Goal: Information Seeking & Learning: Learn about a topic

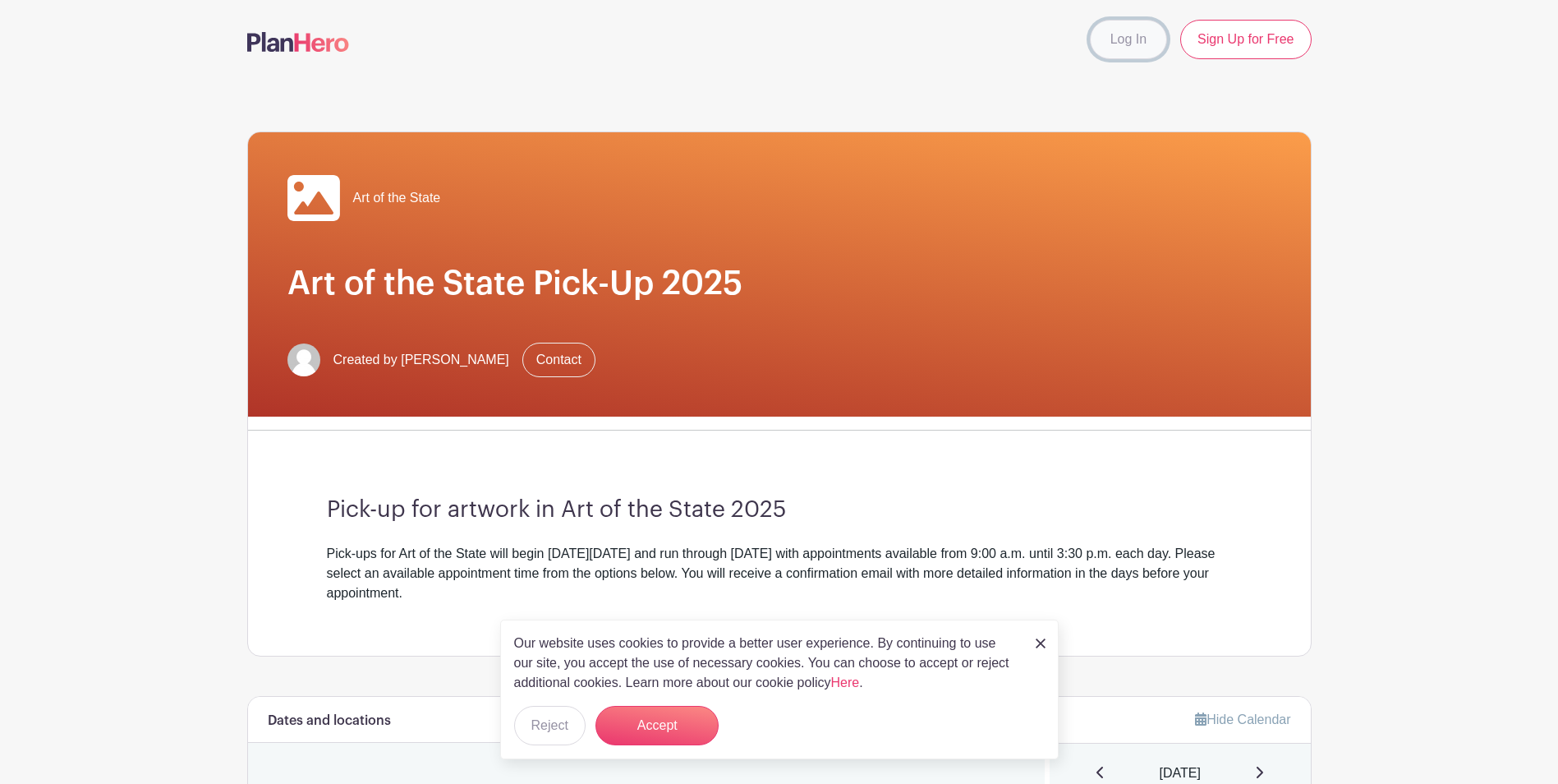
click at [1121, 48] on link "Log In" at bounding box center [1128, 39] width 78 height 39
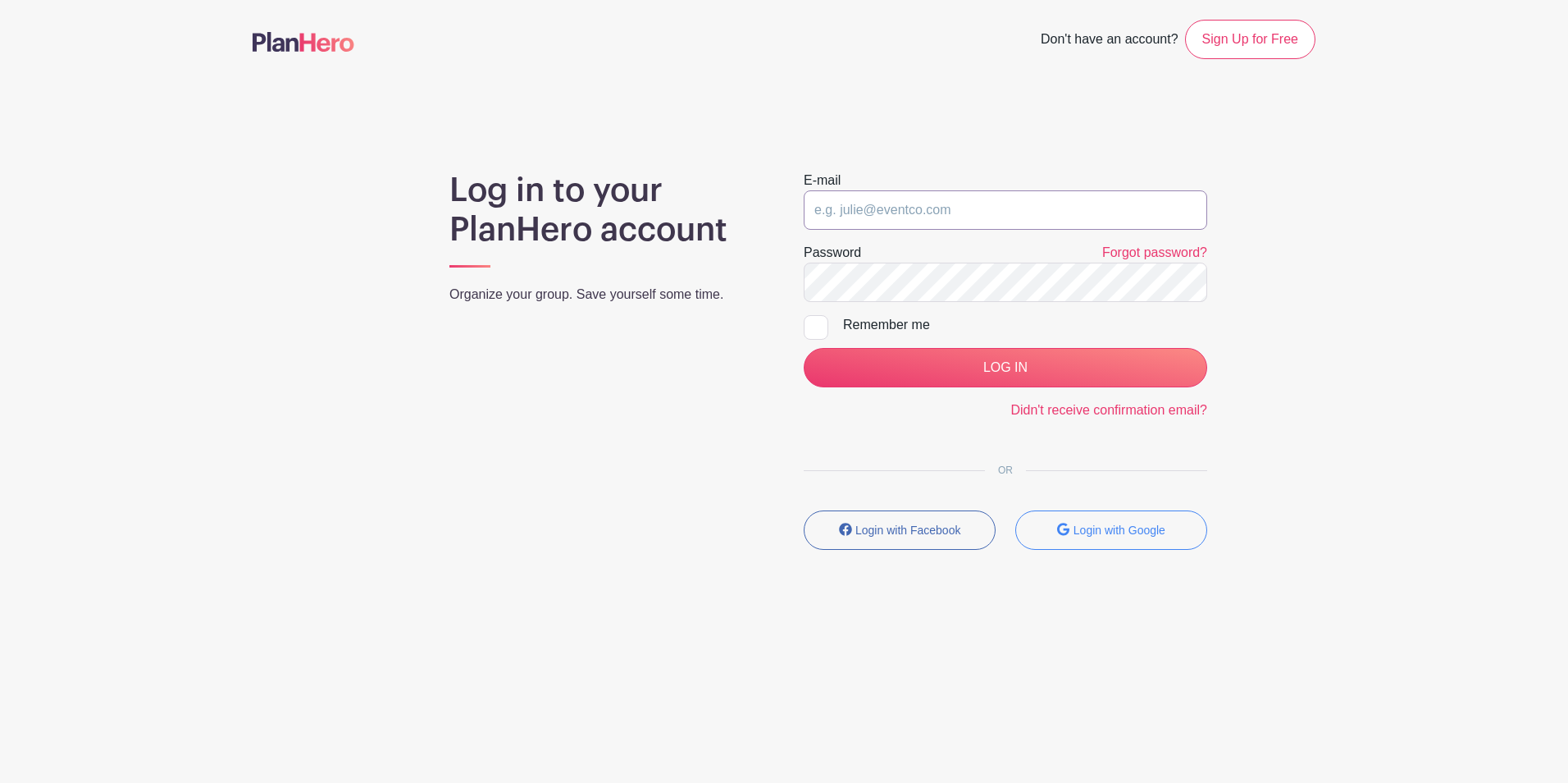
click at [944, 209] on input "email" at bounding box center [1005, 210] width 404 height 39
type input "amhammond@pa.gov"
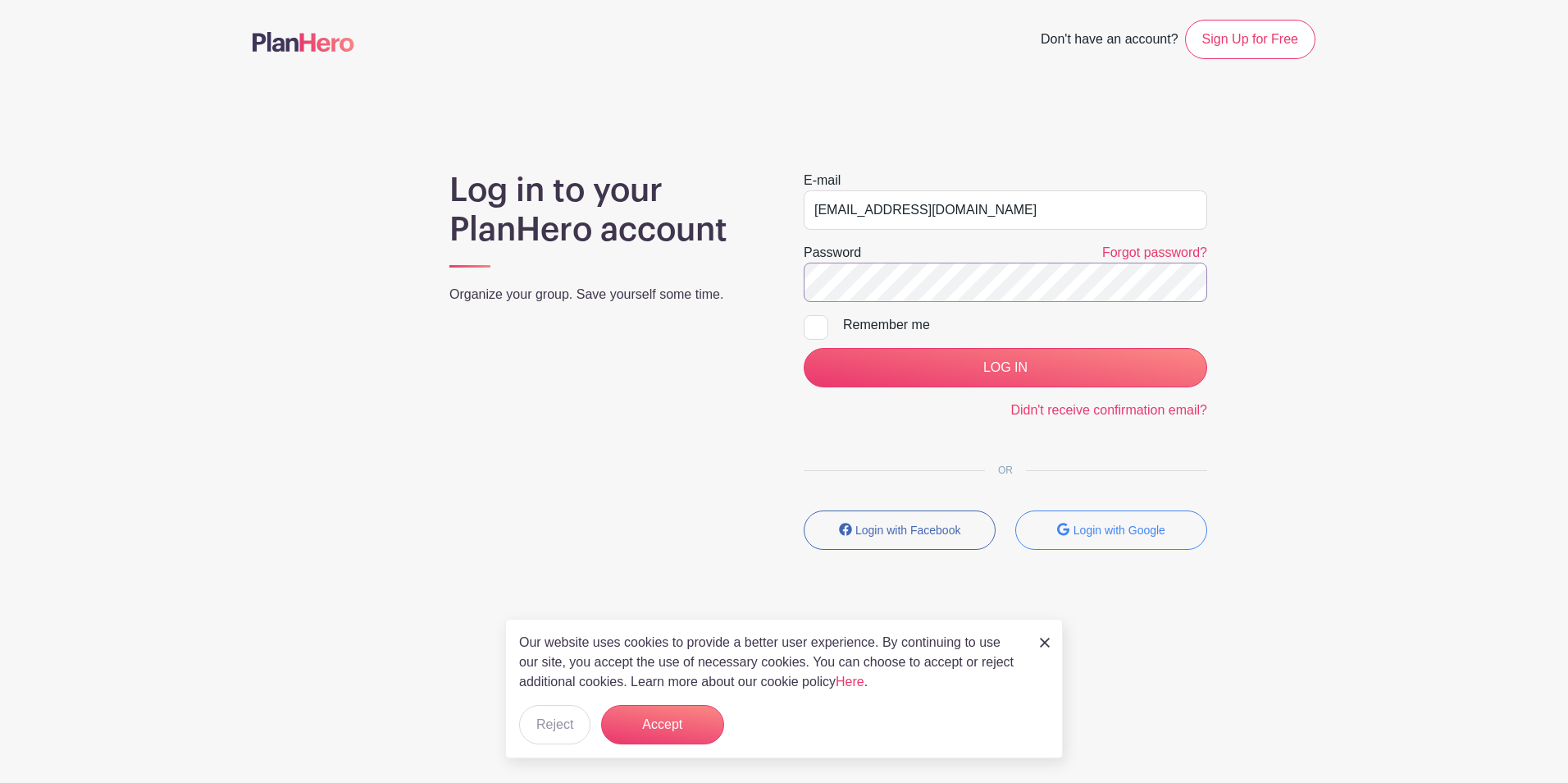
click at [804, 348] on input "LOG IN" at bounding box center [1005, 367] width 404 height 39
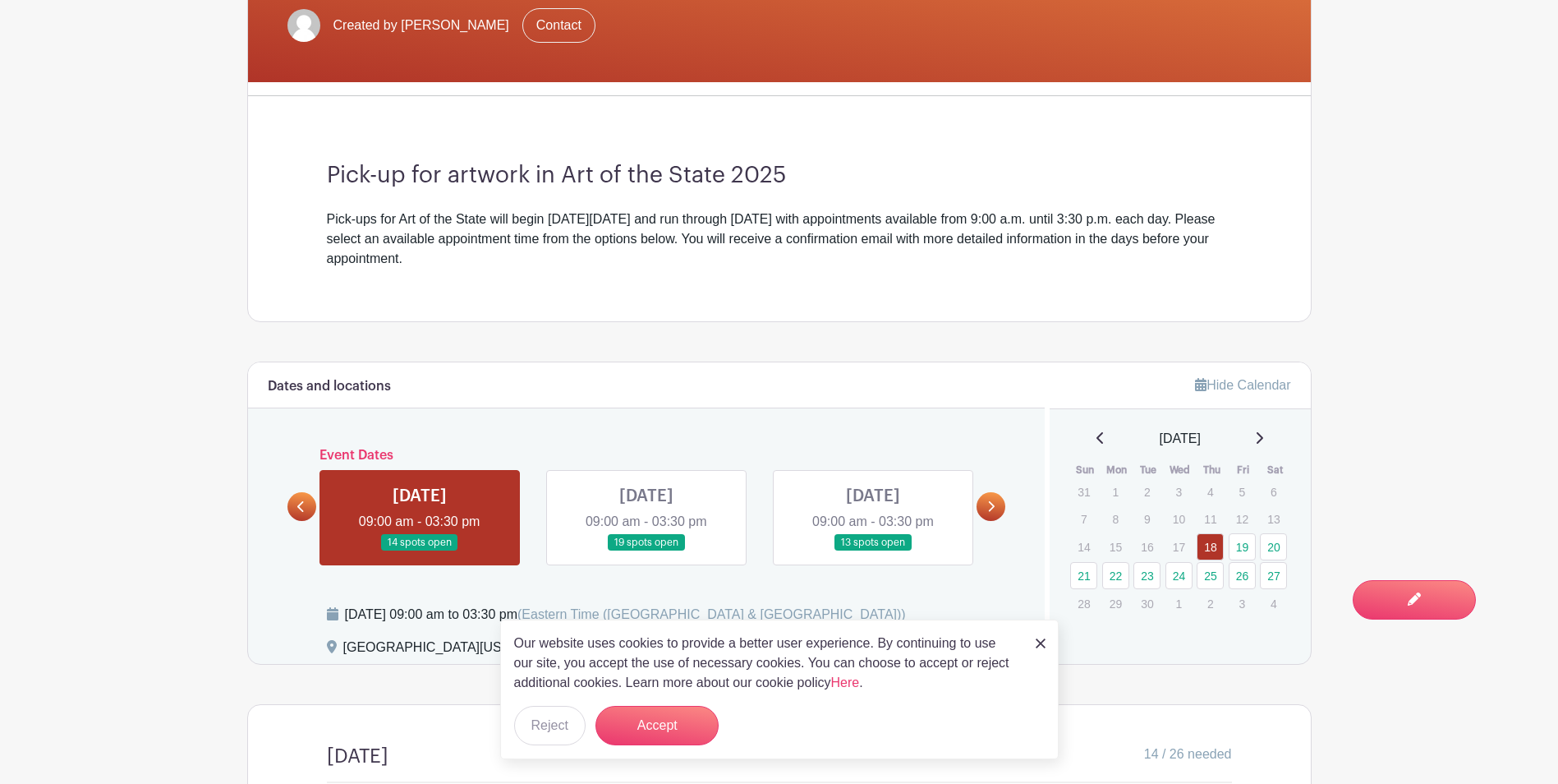
scroll to position [411, 0]
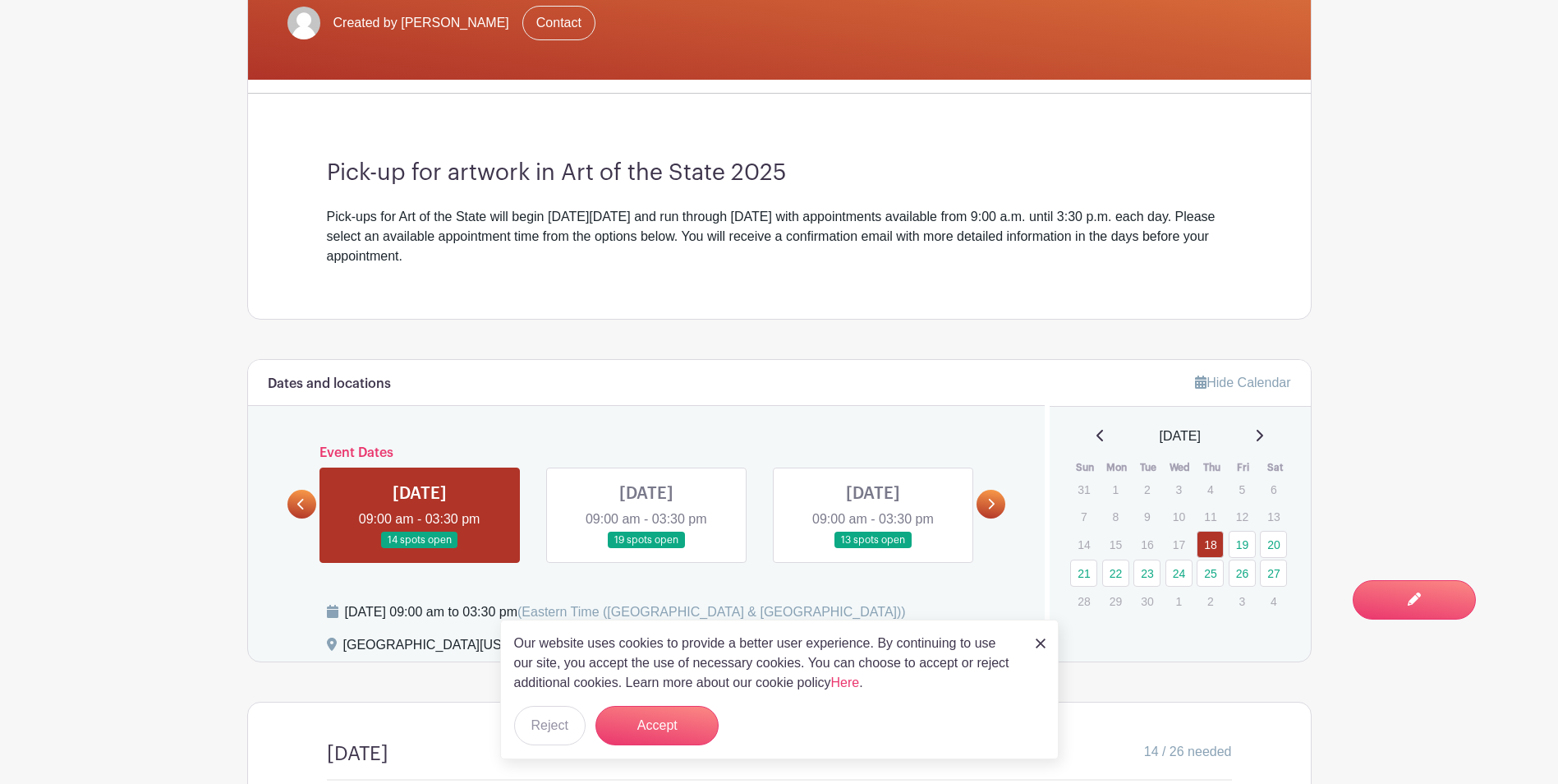
click at [1040, 641] on img at bounding box center [1040, 643] width 10 height 10
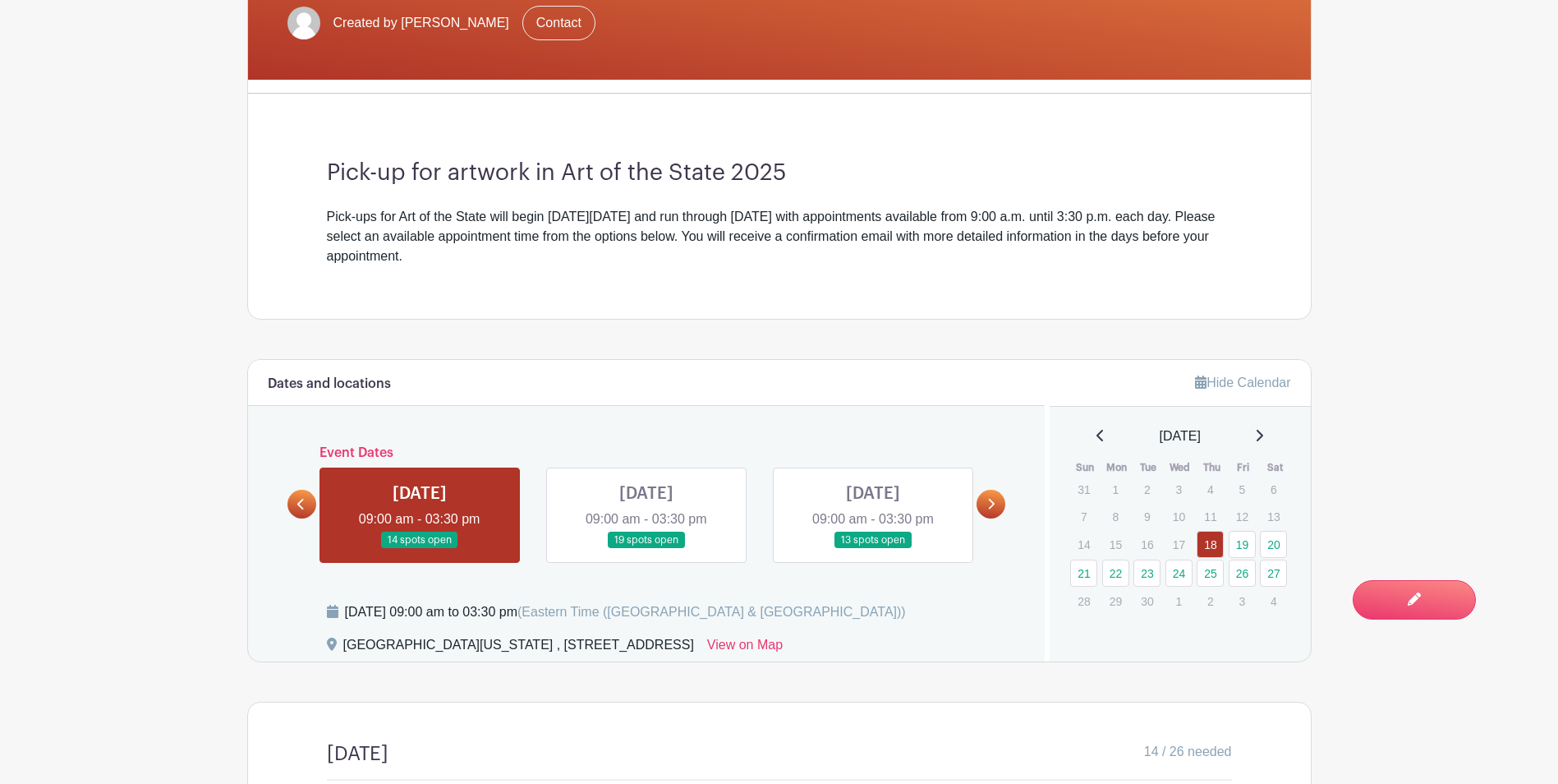
scroll to position [0, 0]
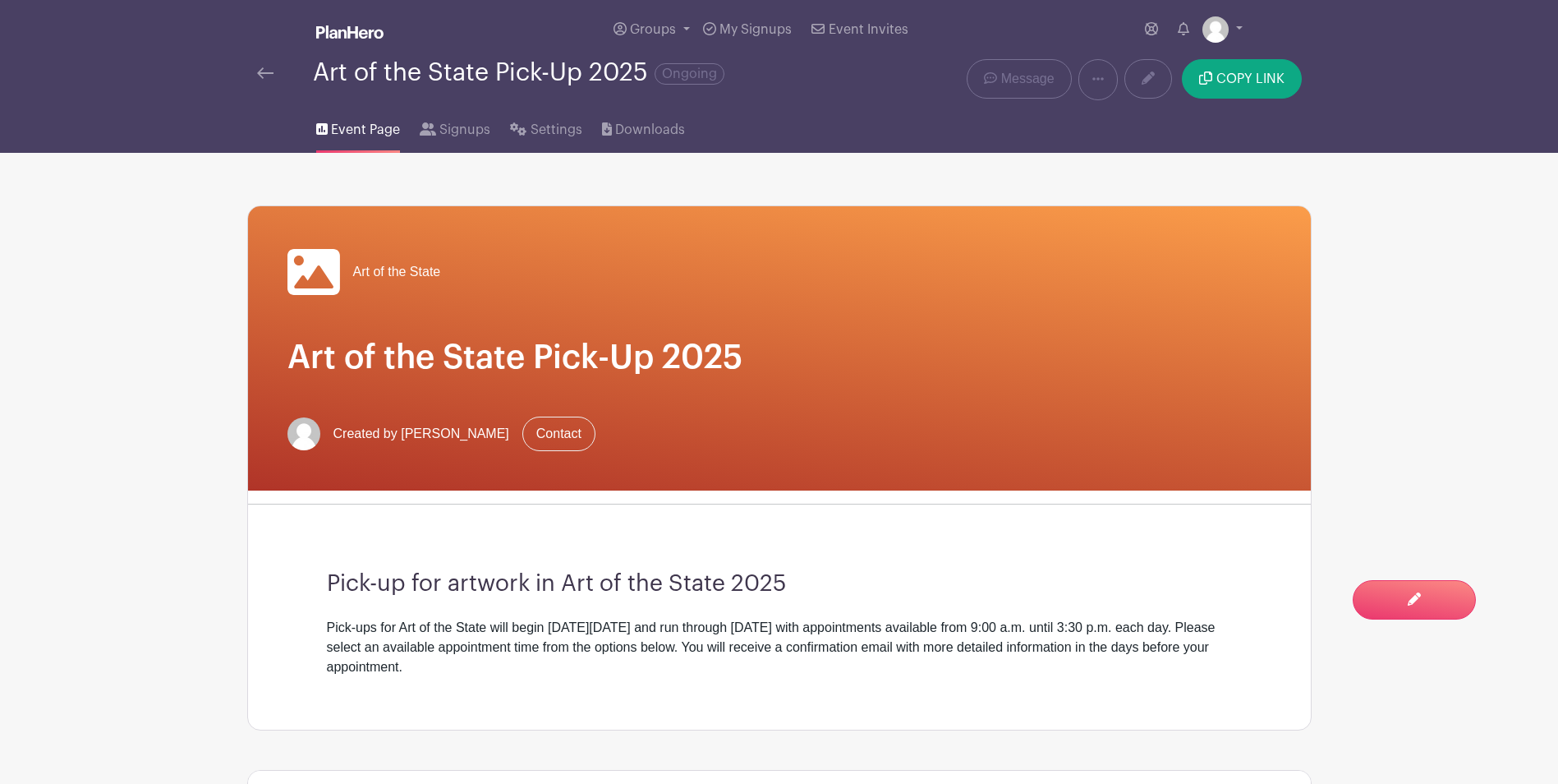
click at [259, 73] on img at bounding box center [266, 73] width 16 height 12
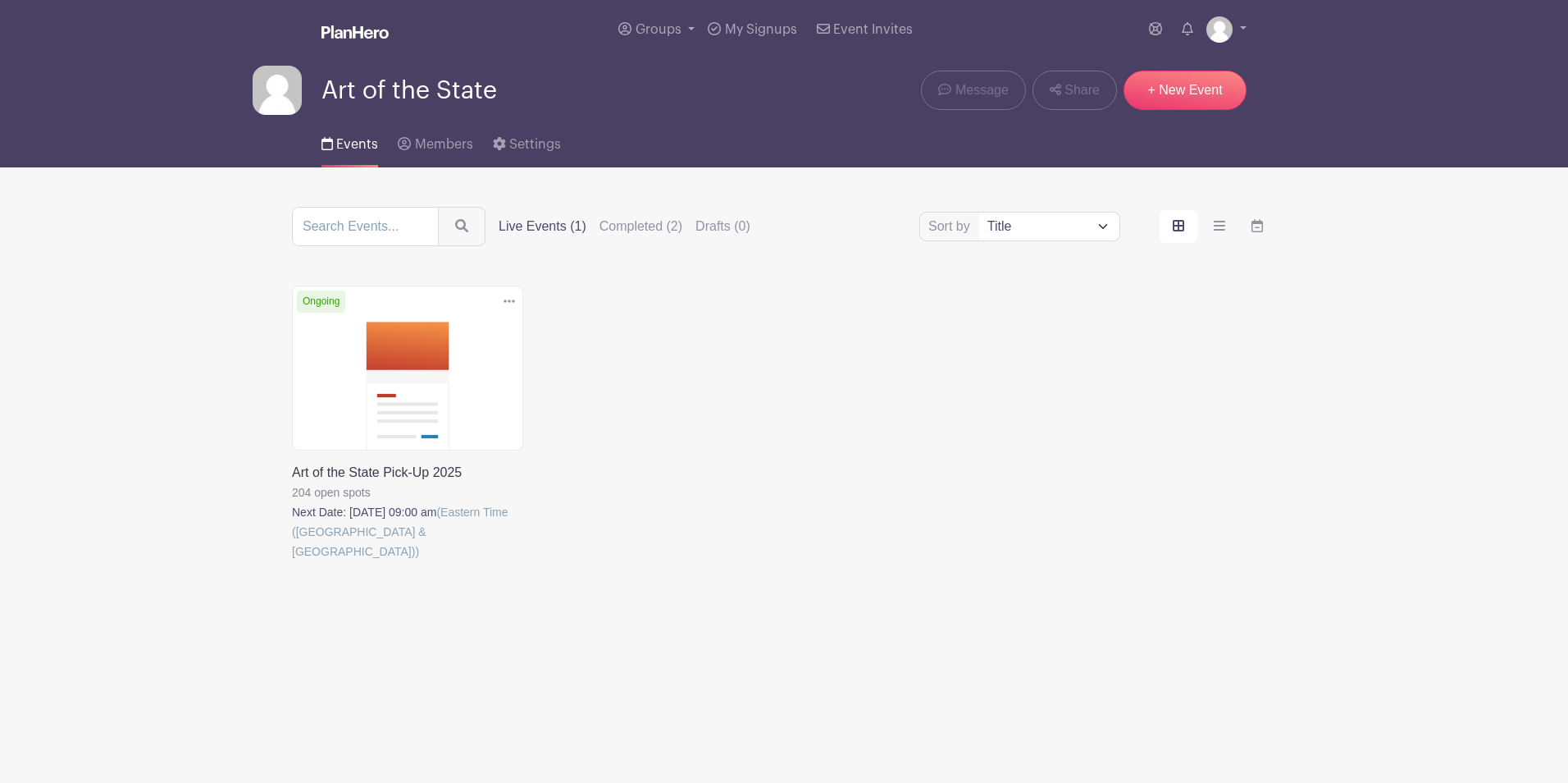
click at [292, 561] on link at bounding box center [292, 561] width 0 height 0
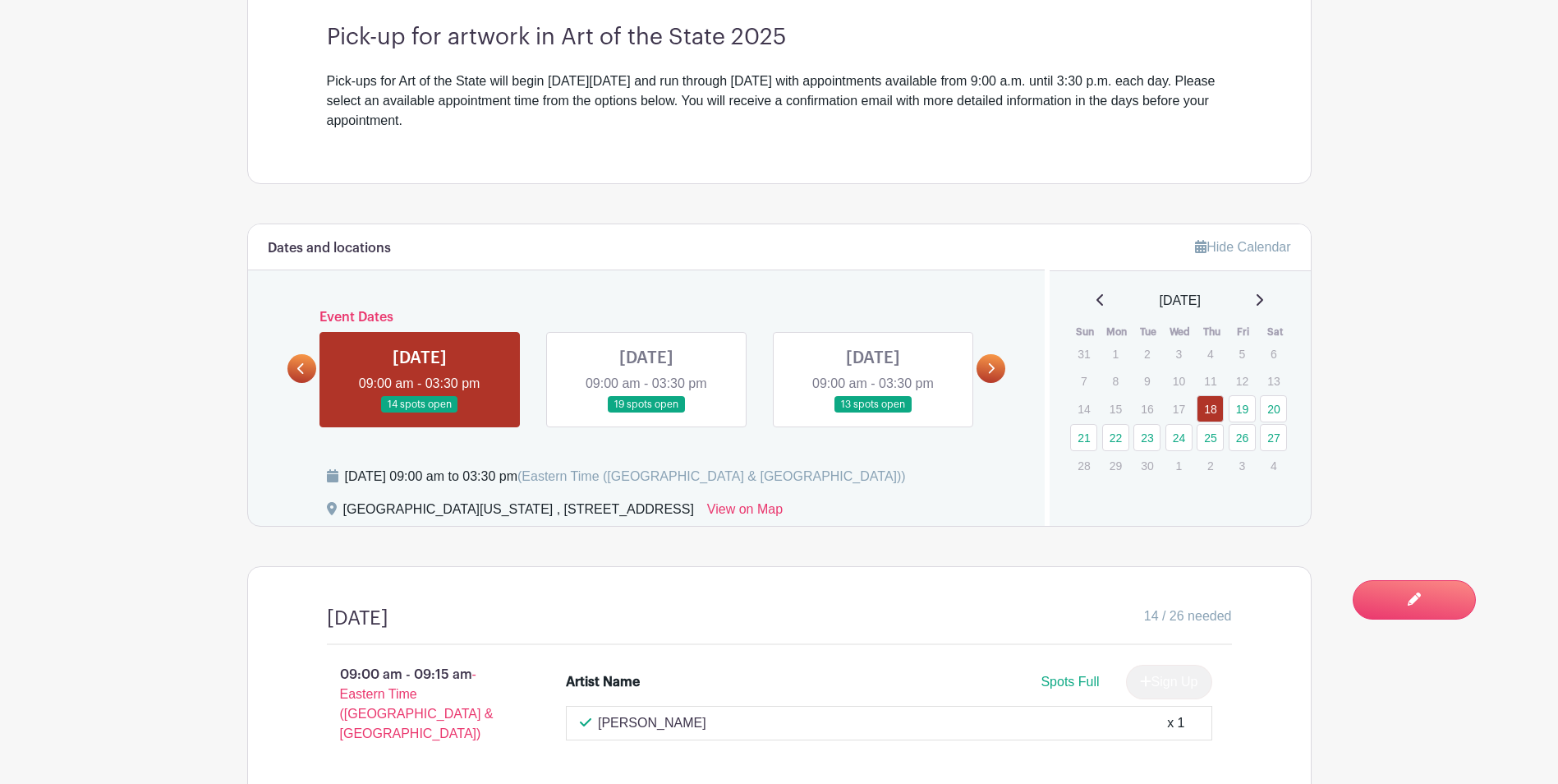
scroll to position [575, 0]
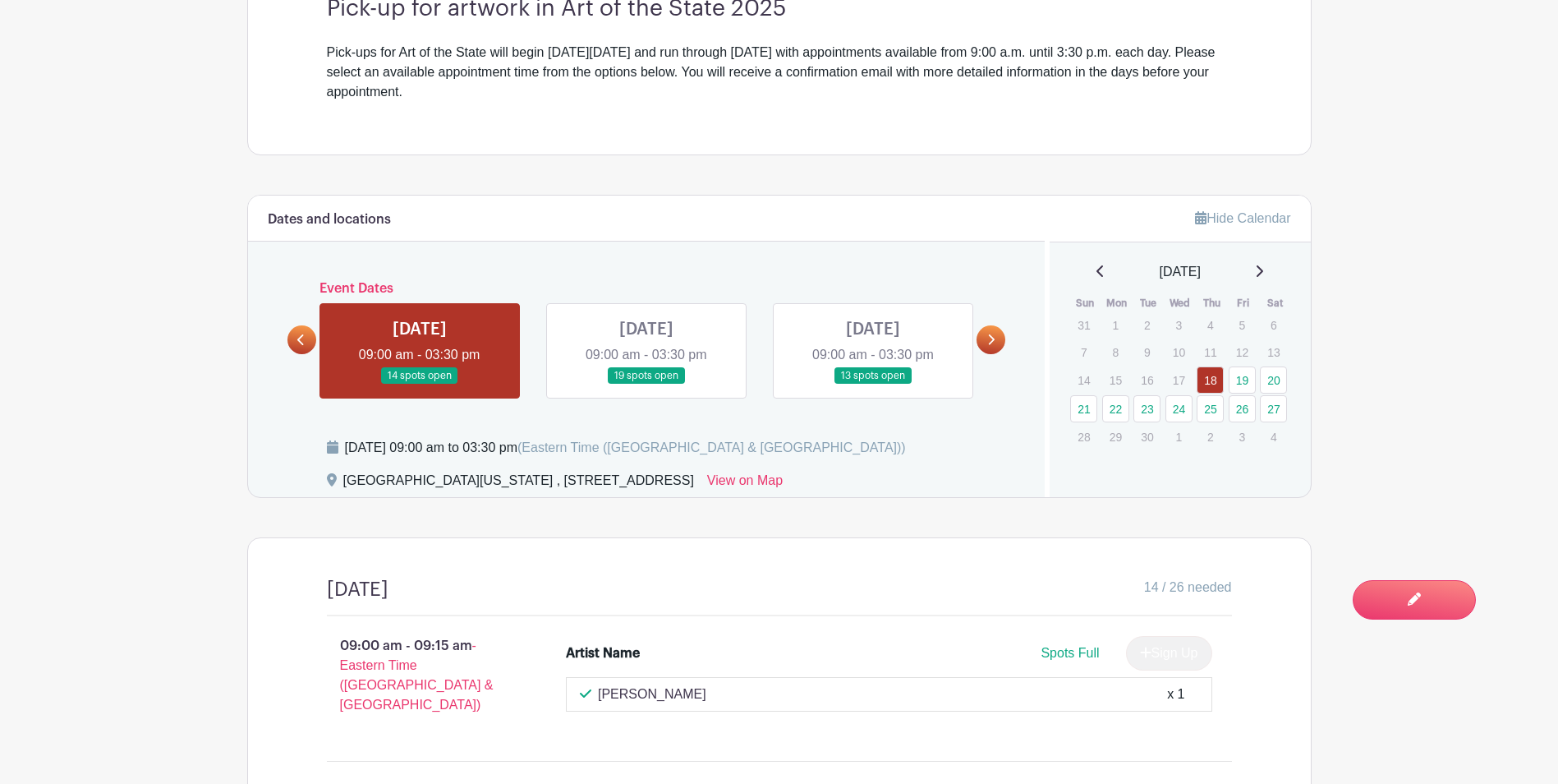
click at [646, 384] on link at bounding box center [646, 384] width 0 height 0
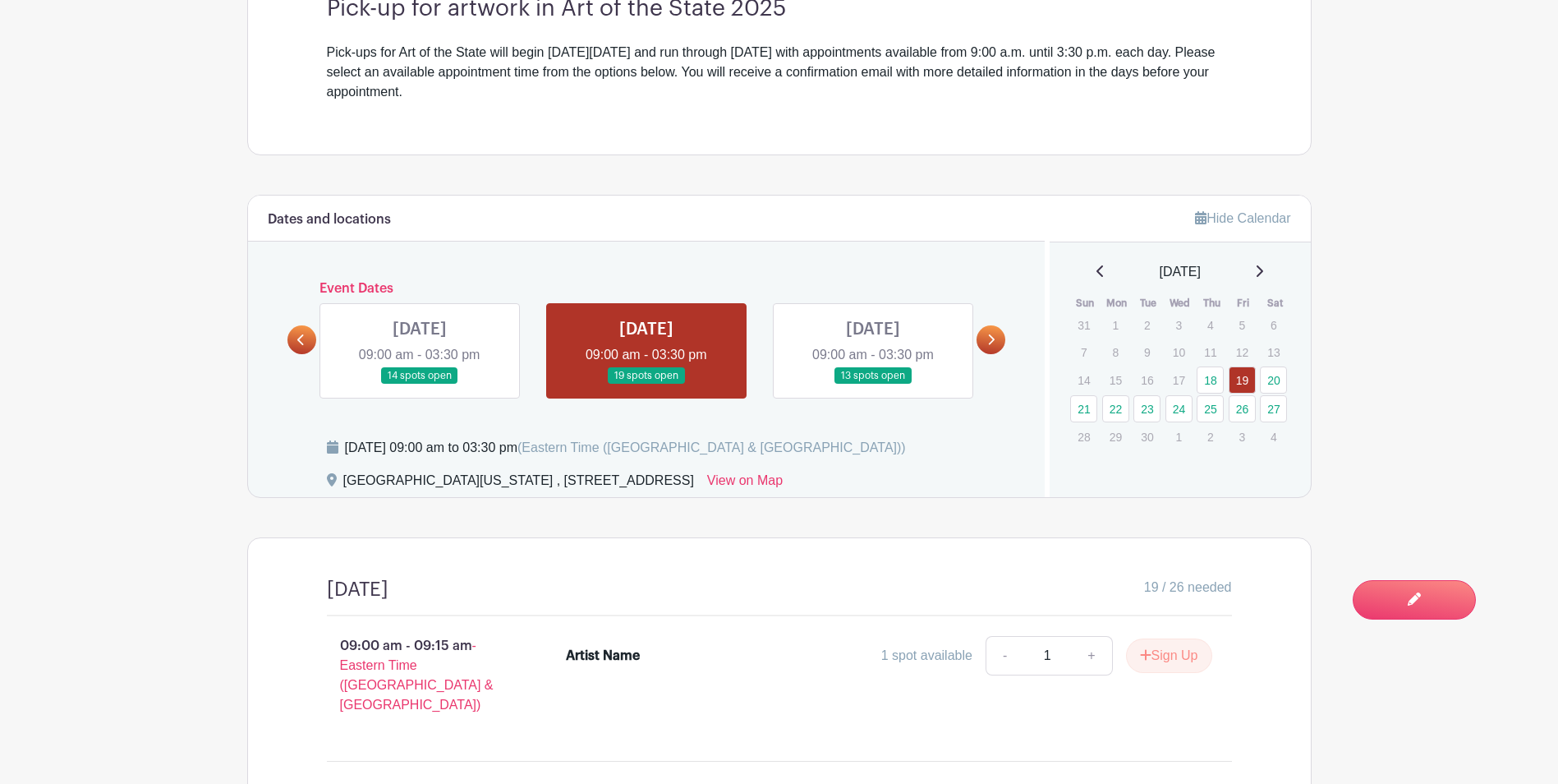
click at [873, 384] on link at bounding box center [873, 384] width 0 height 0
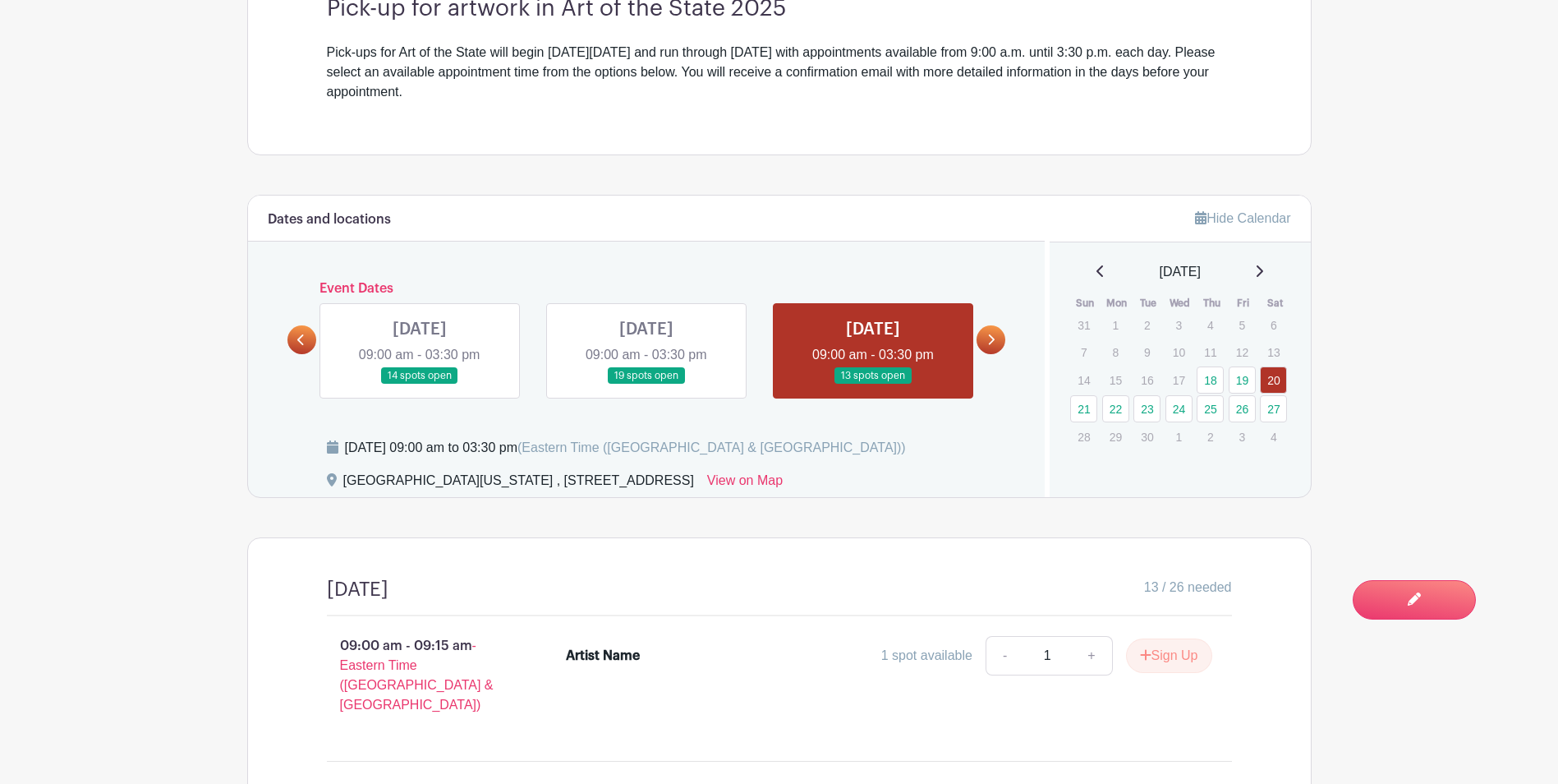
click at [991, 340] on icon at bounding box center [991, 339] width 7 height 12
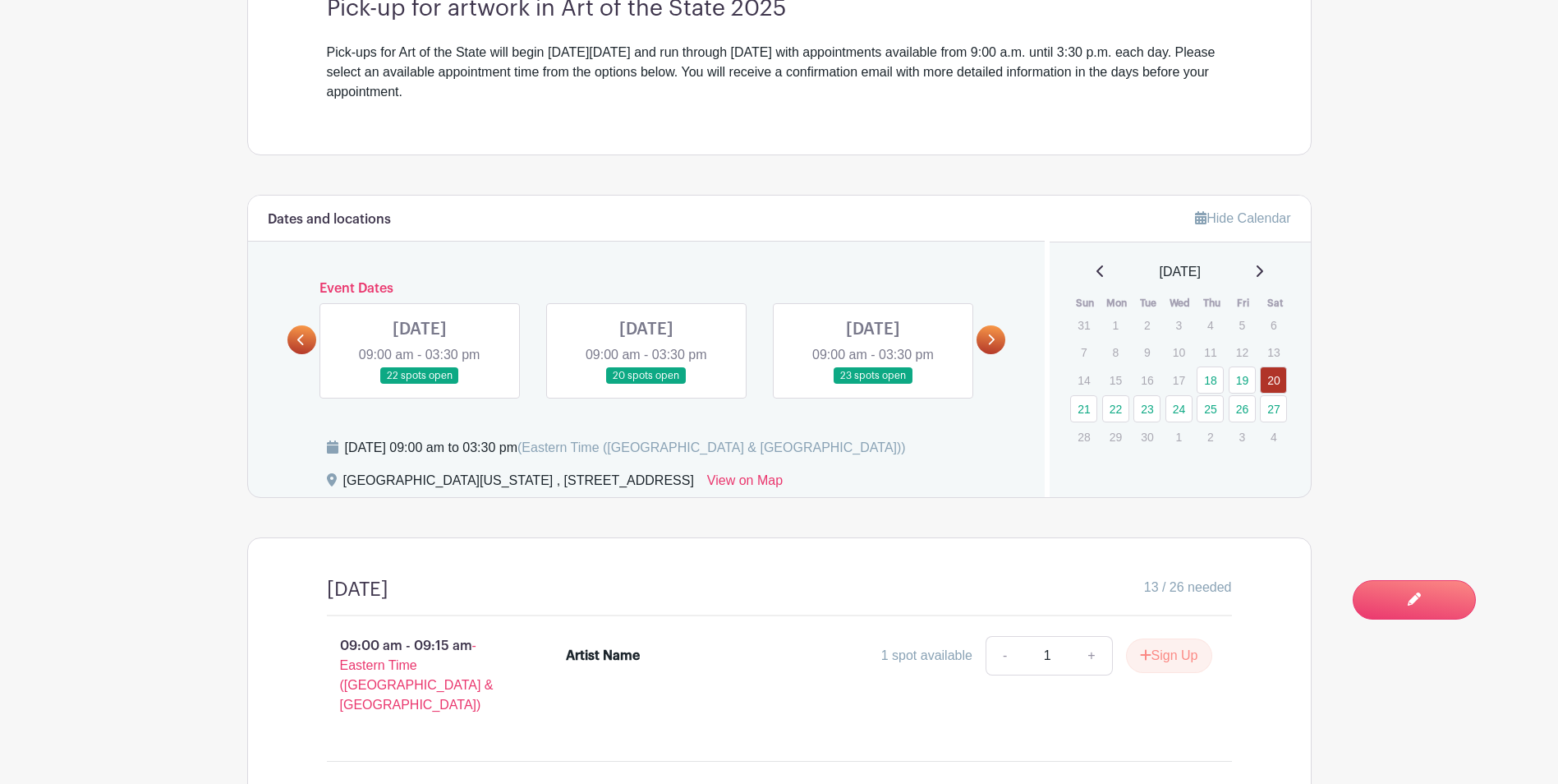
click at [990, 333] on icon at bounding box center [991, 339] width 7 height 12
click at [987, 347] on link at bounding box center [990, 339] width 28 height 28
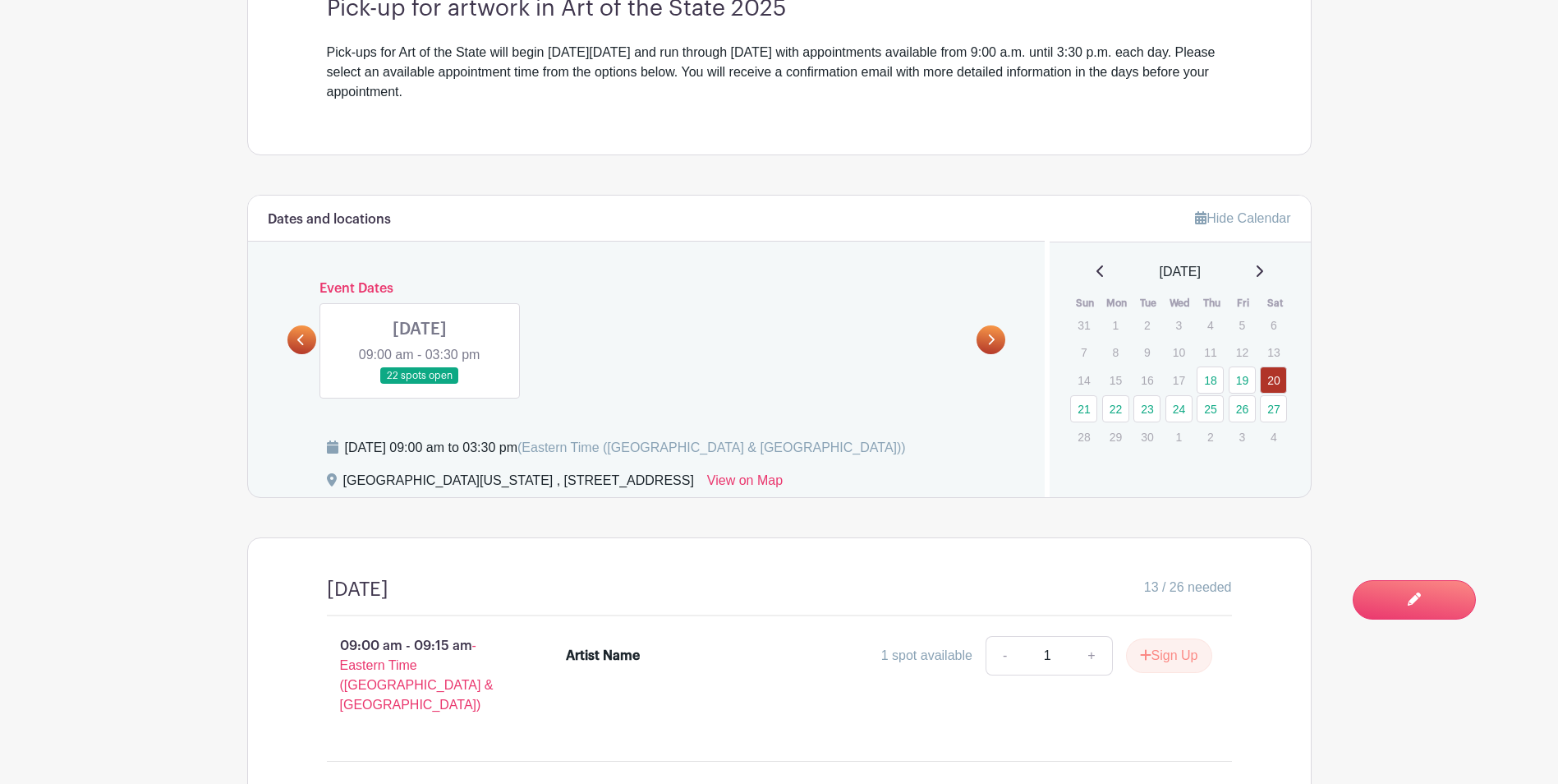
click at [310, 335] on link at bounding box center [301, 339] width 28 height 28
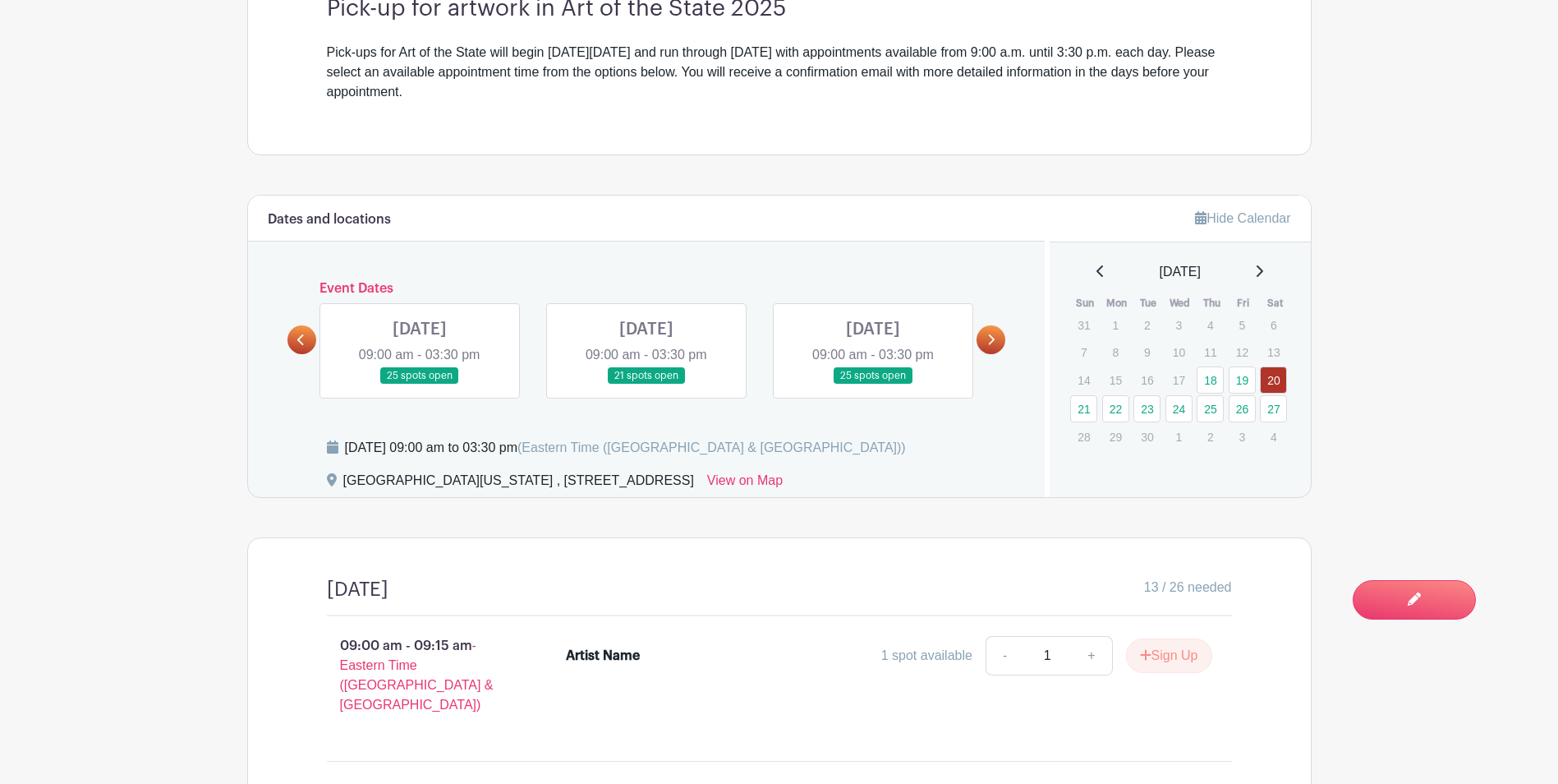
click at [309, 337] on link at bounding box center [301, 339] width 28 height 28
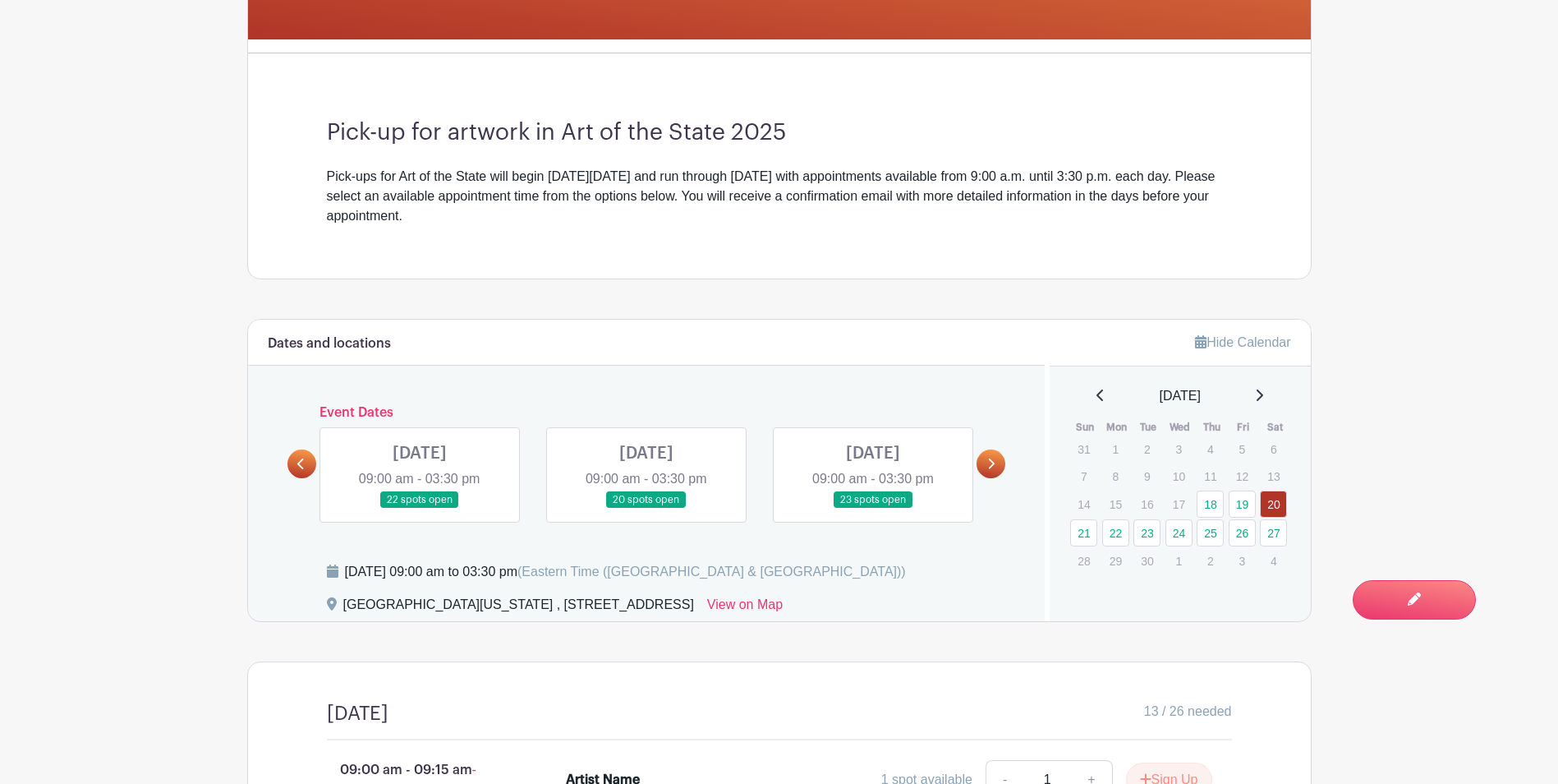
scroll to position [575, 0]
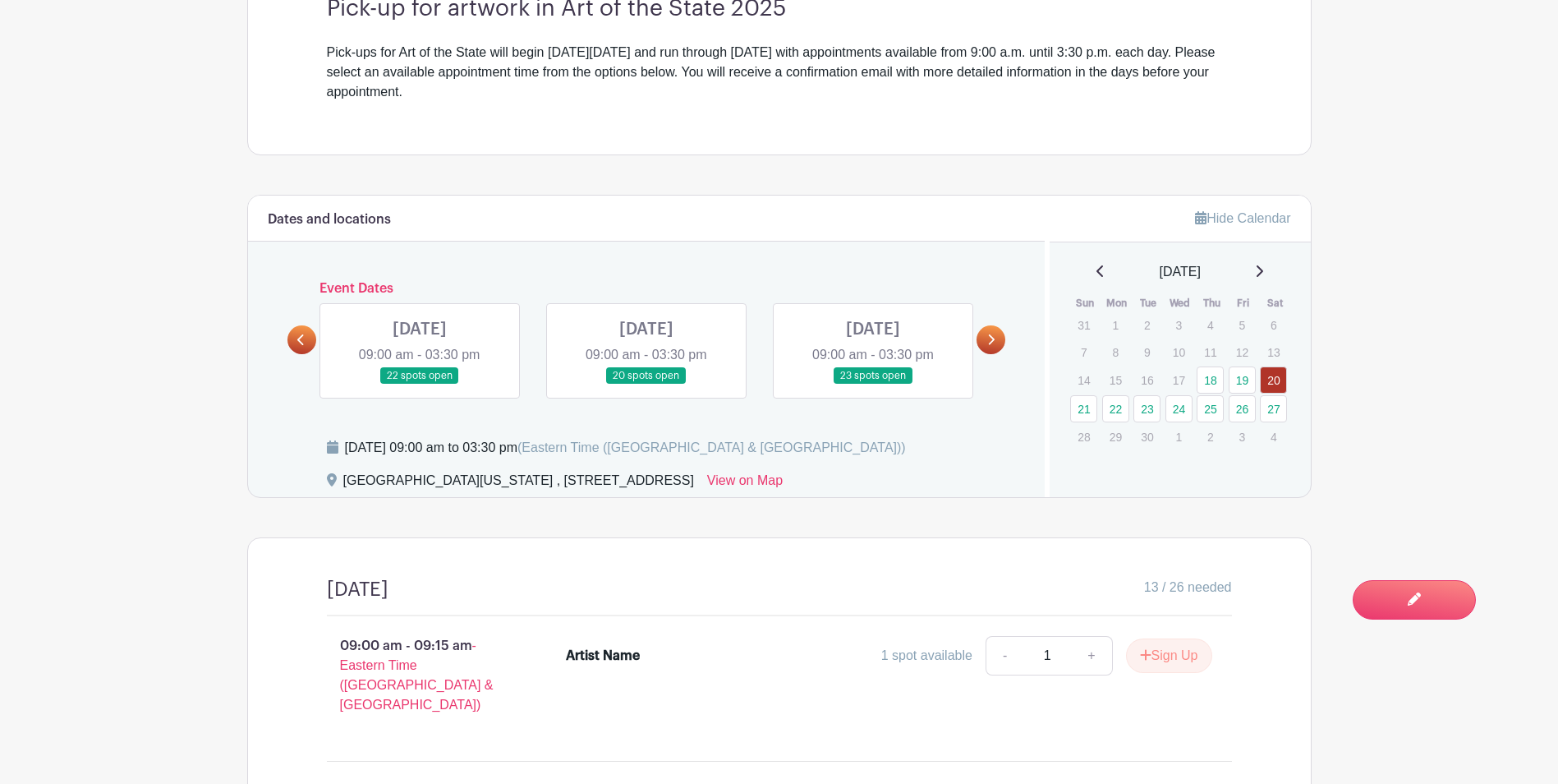
click at [313, 343] on link at bounding box center [301, 339] width 28 height 28
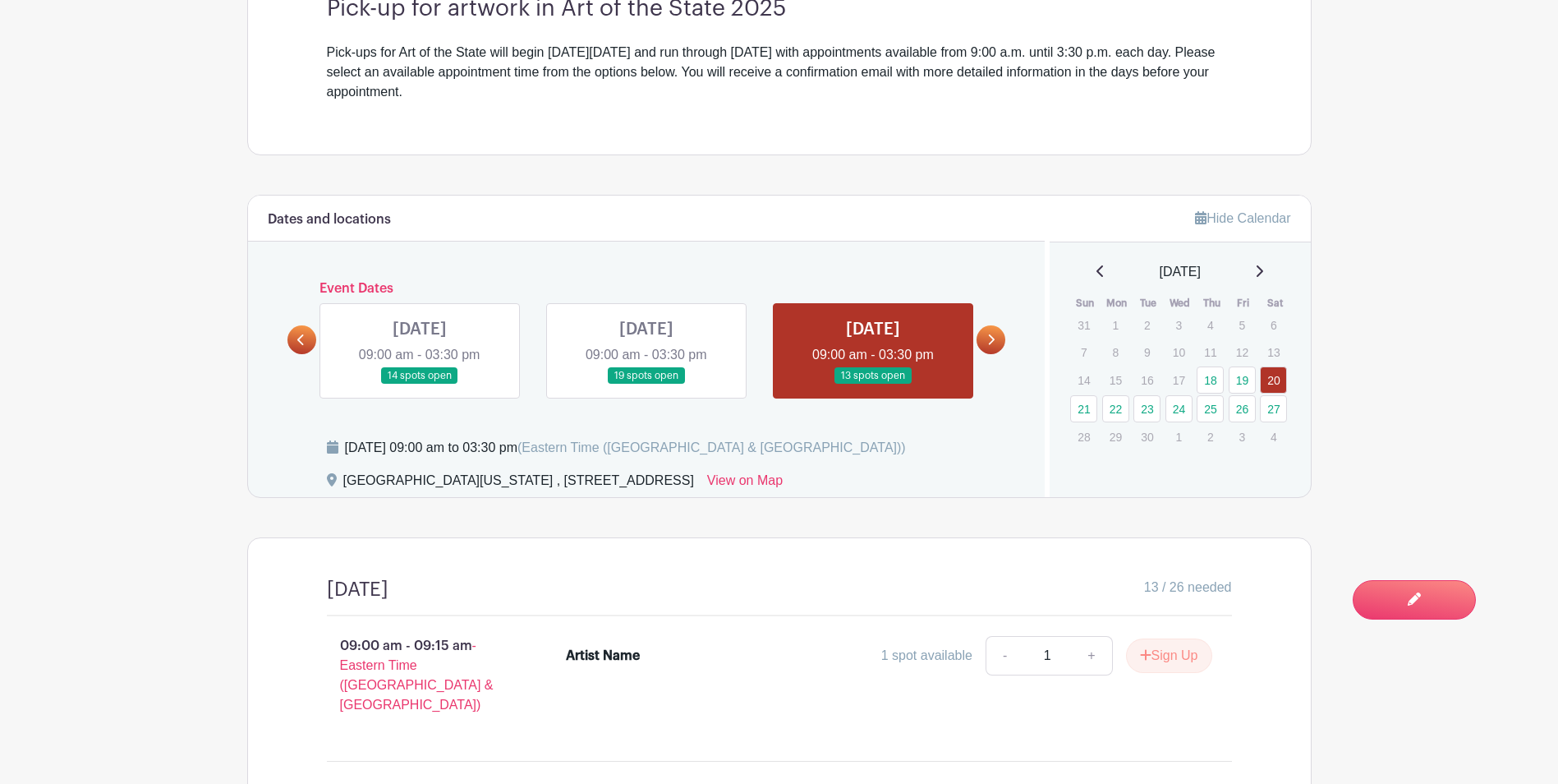
click at [420, 384] on link at bounding box center [420, 384] width 0 height 0
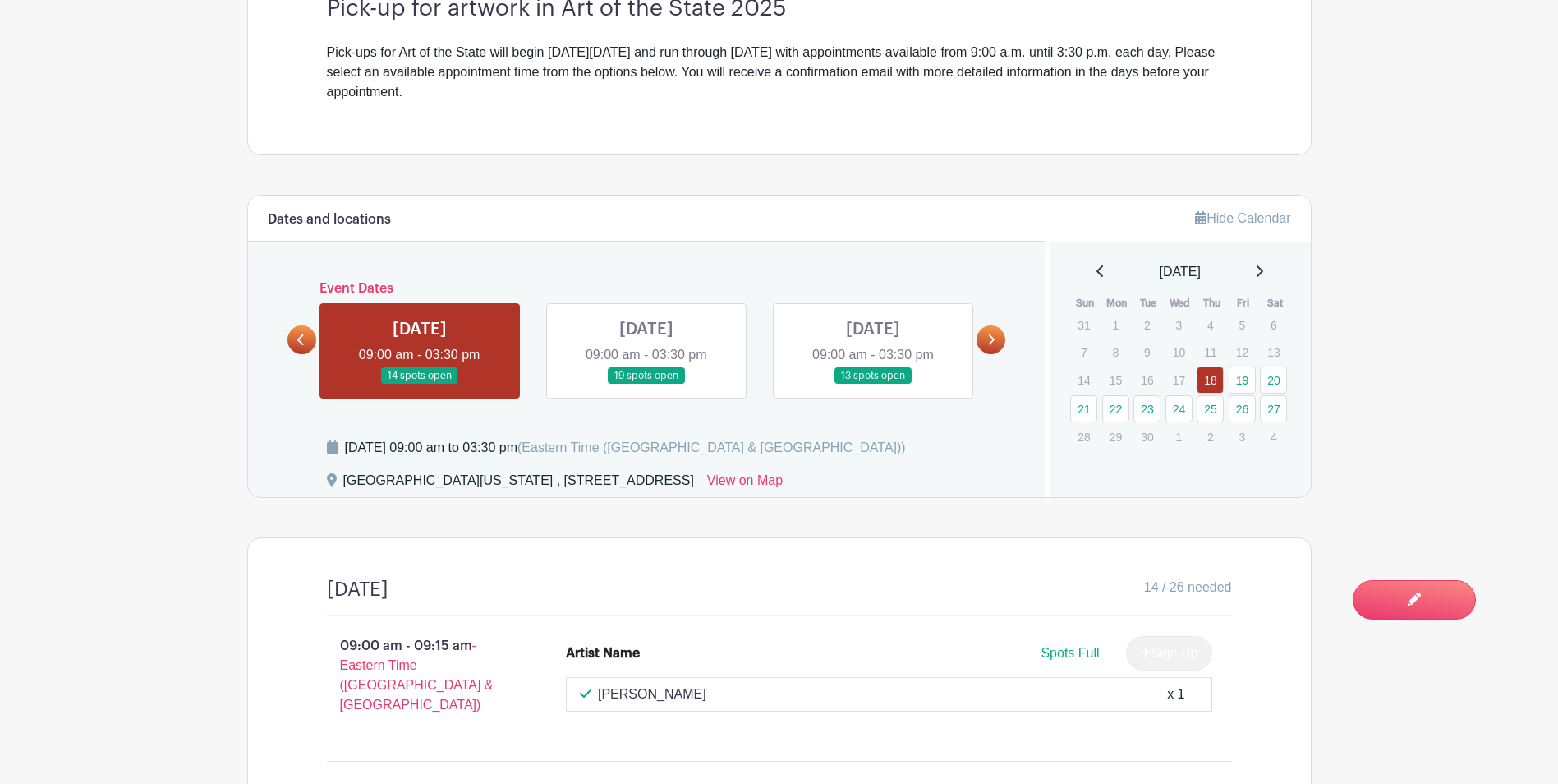
click at [420, 384] on link at bounding box center [420, 384] width 0 height 0
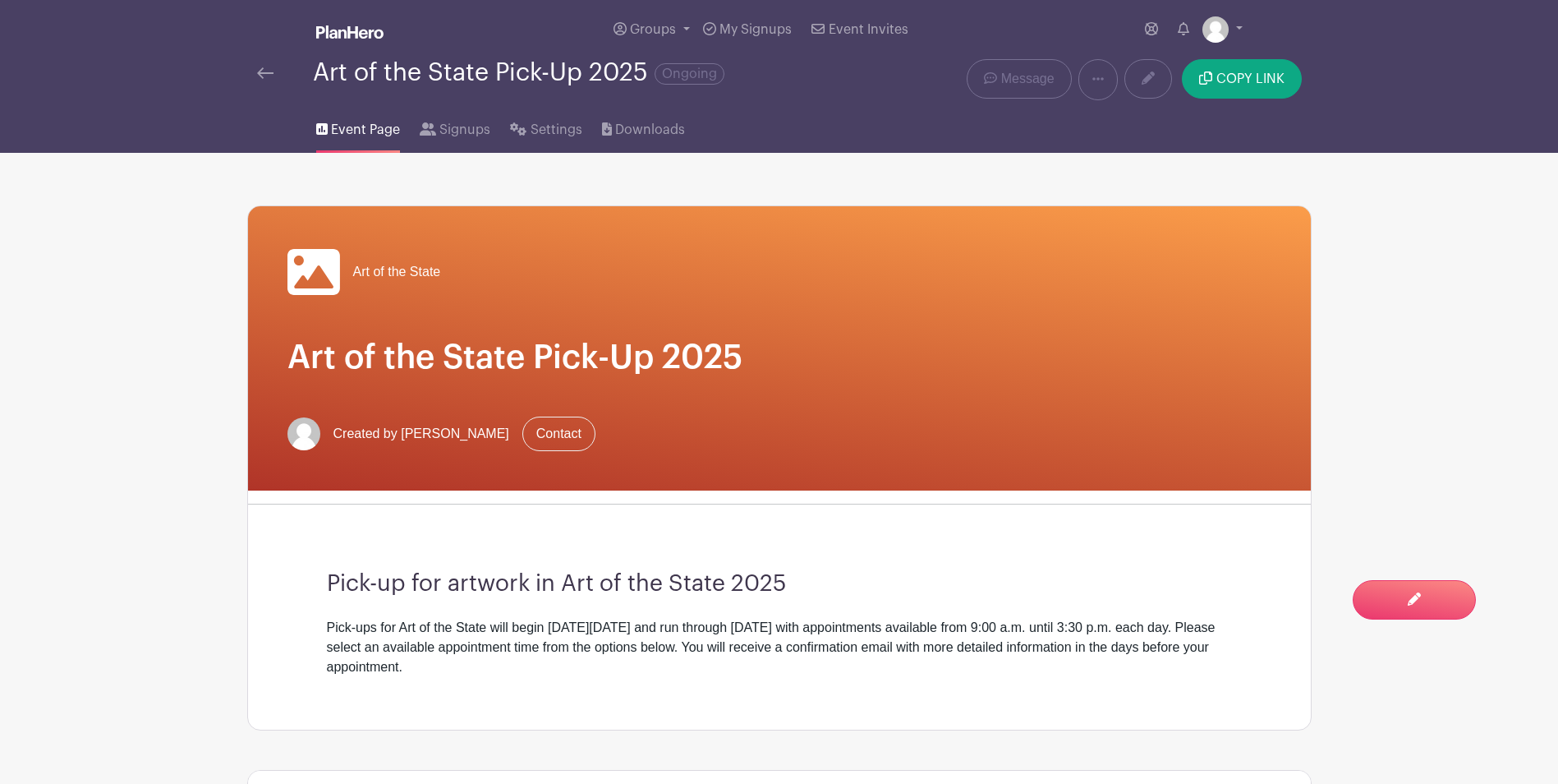
click at [267, 74] on img at bounding box center [266, 73] width 16 height 12
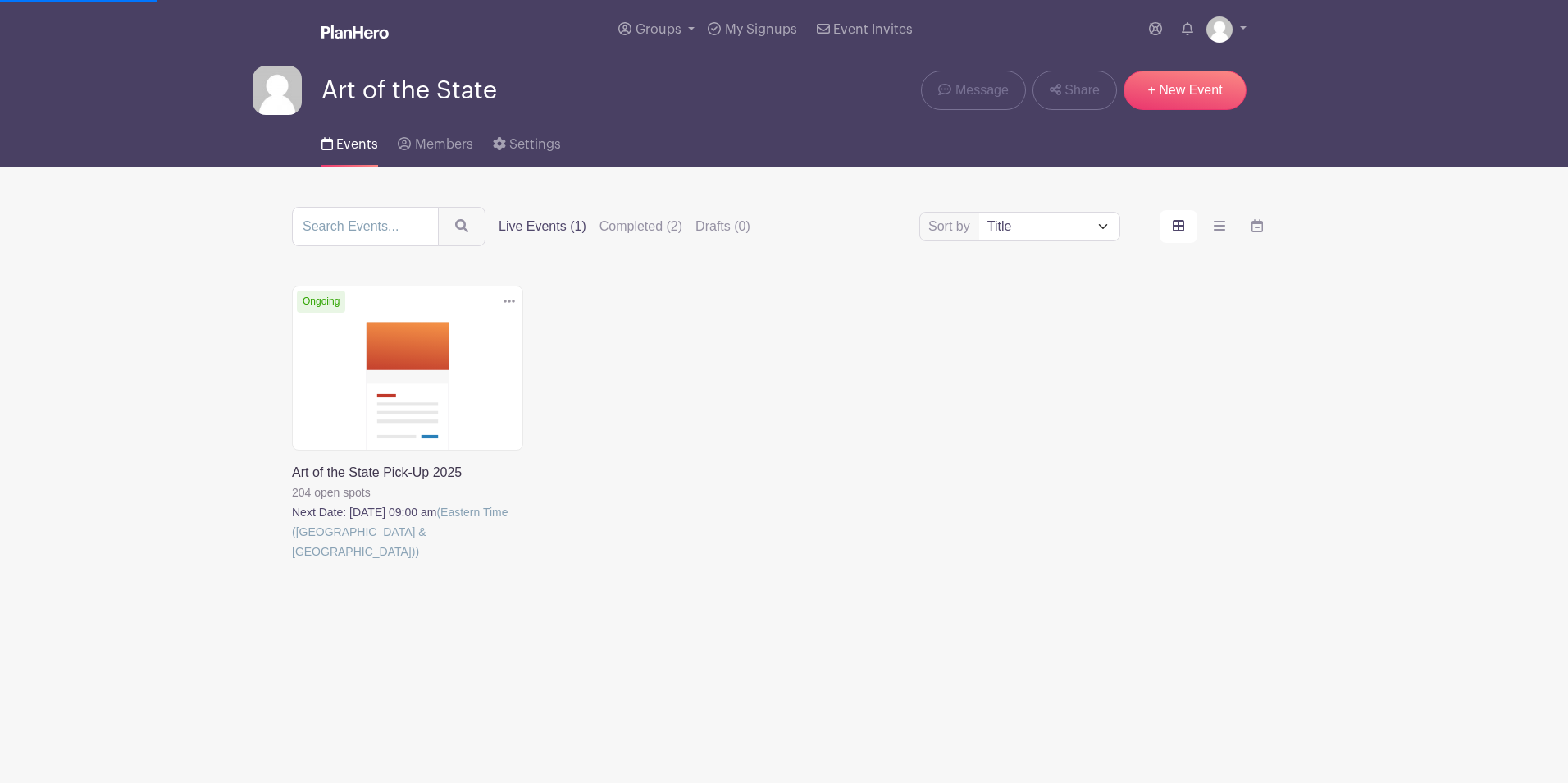
click at [292, 561] on link at bounding box center [292, 561] width 0 height 0
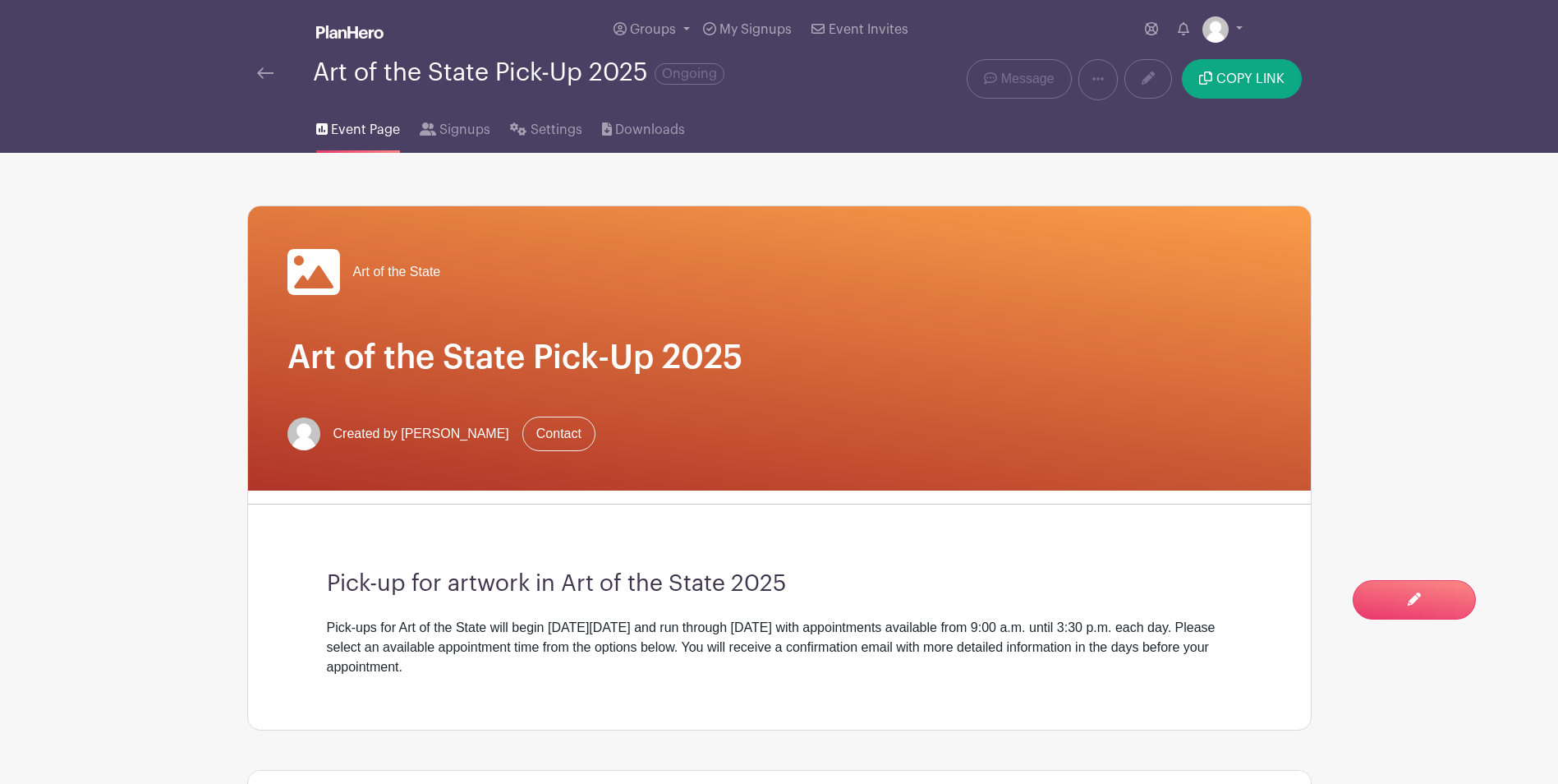
click at [256, 72] on div "Art of the State Pick-Up 2025 Ongoing" at bounding box center [558, 79] width 621 height 41
click at [267, 72] on img at bounding box center [266, 73] width 16 height 12
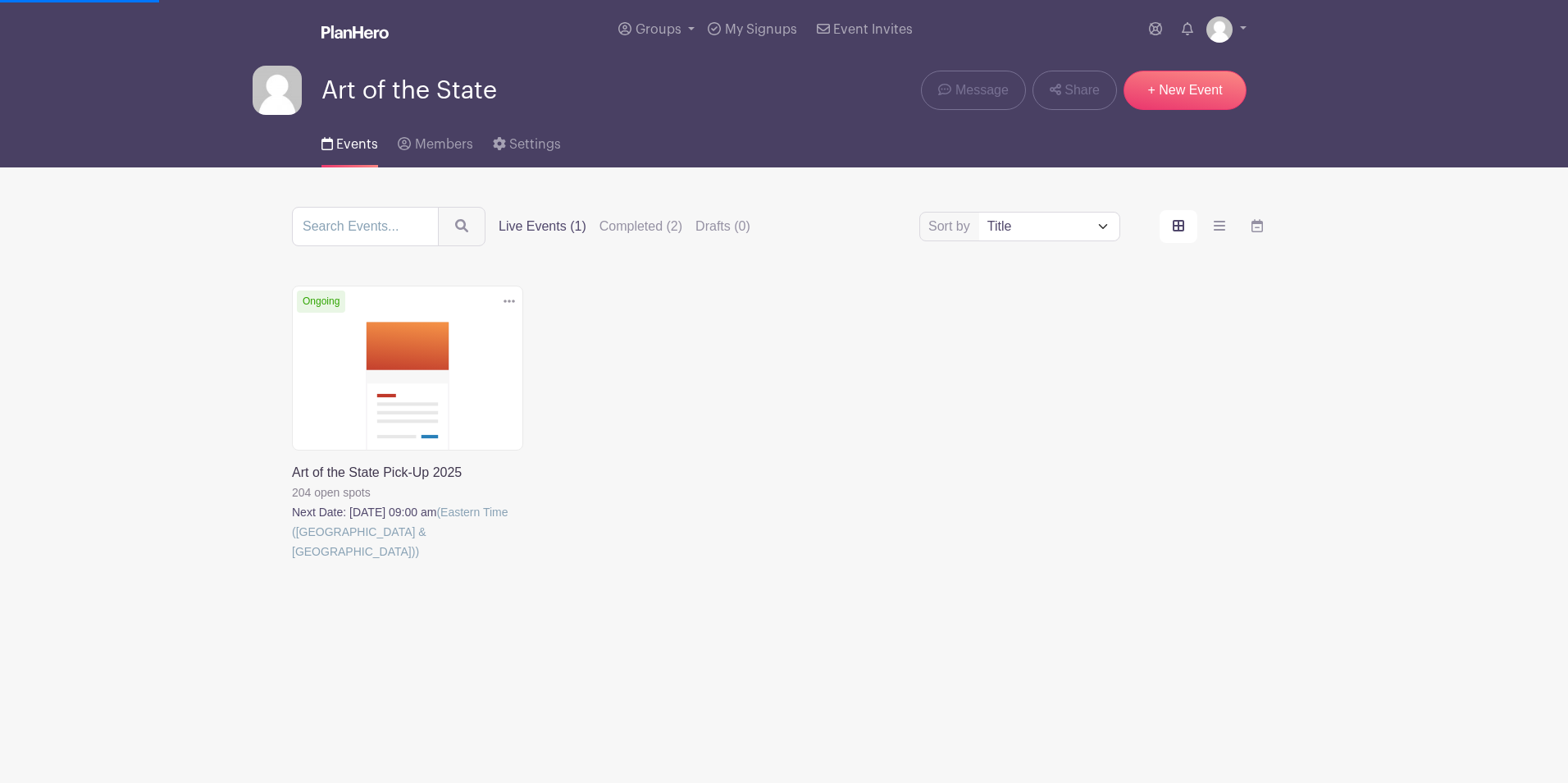
click at [292, 561] on link at bounding box center [292, 561] width 0 height 0
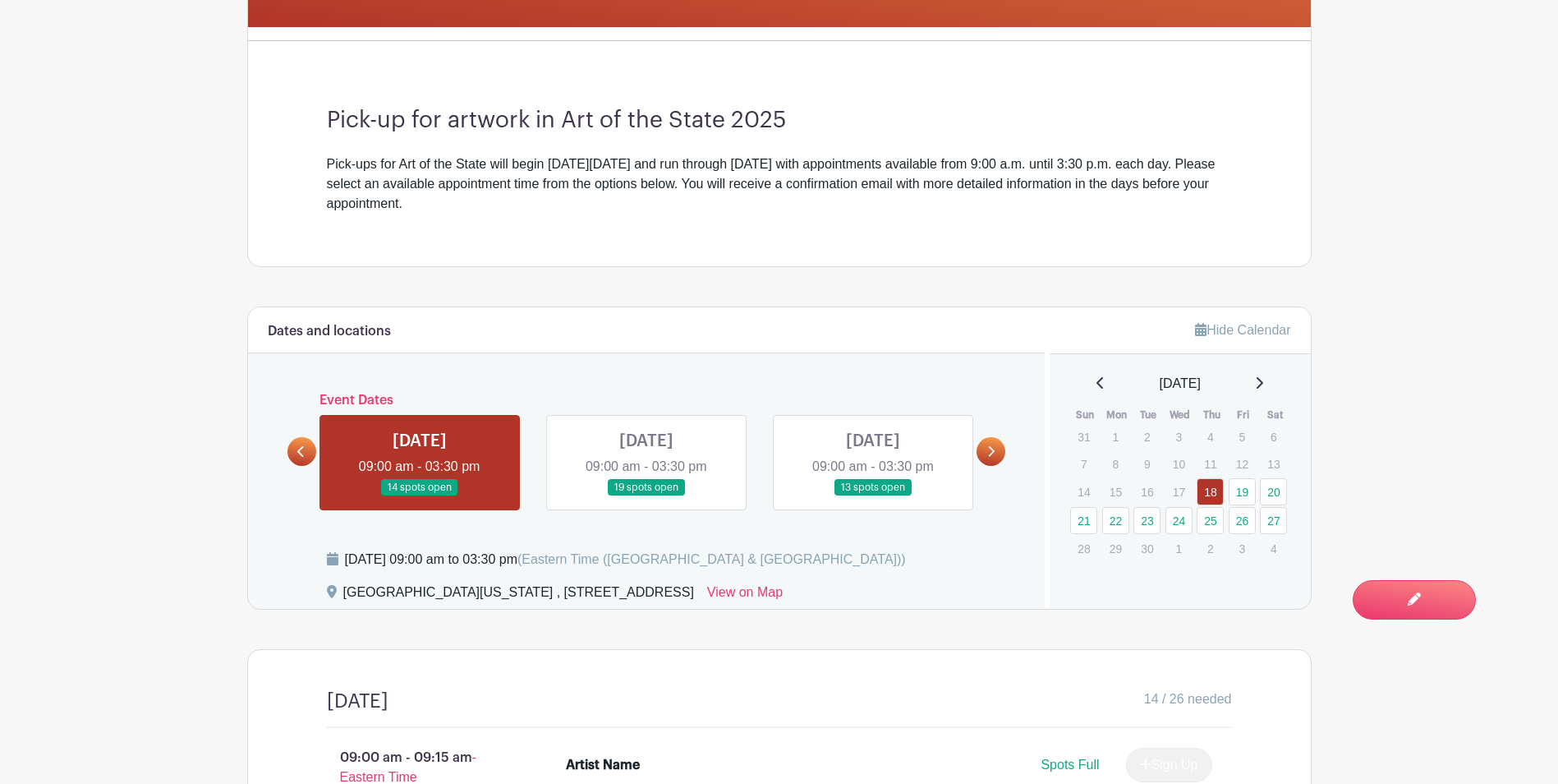
scroll to position [493, 0]
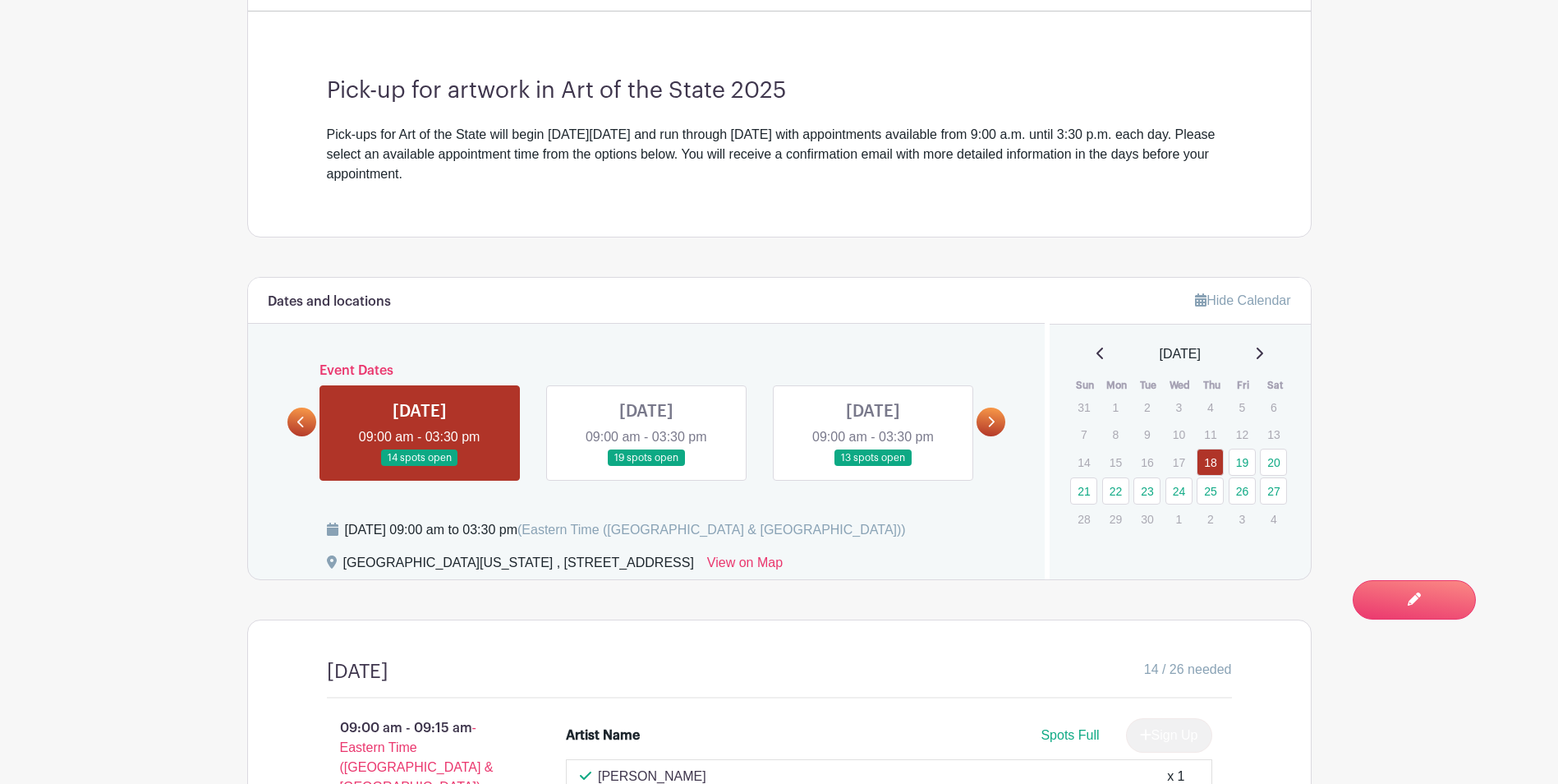
click at [988, 426] on icon at bounding box center [991, 421] width 7 height 12
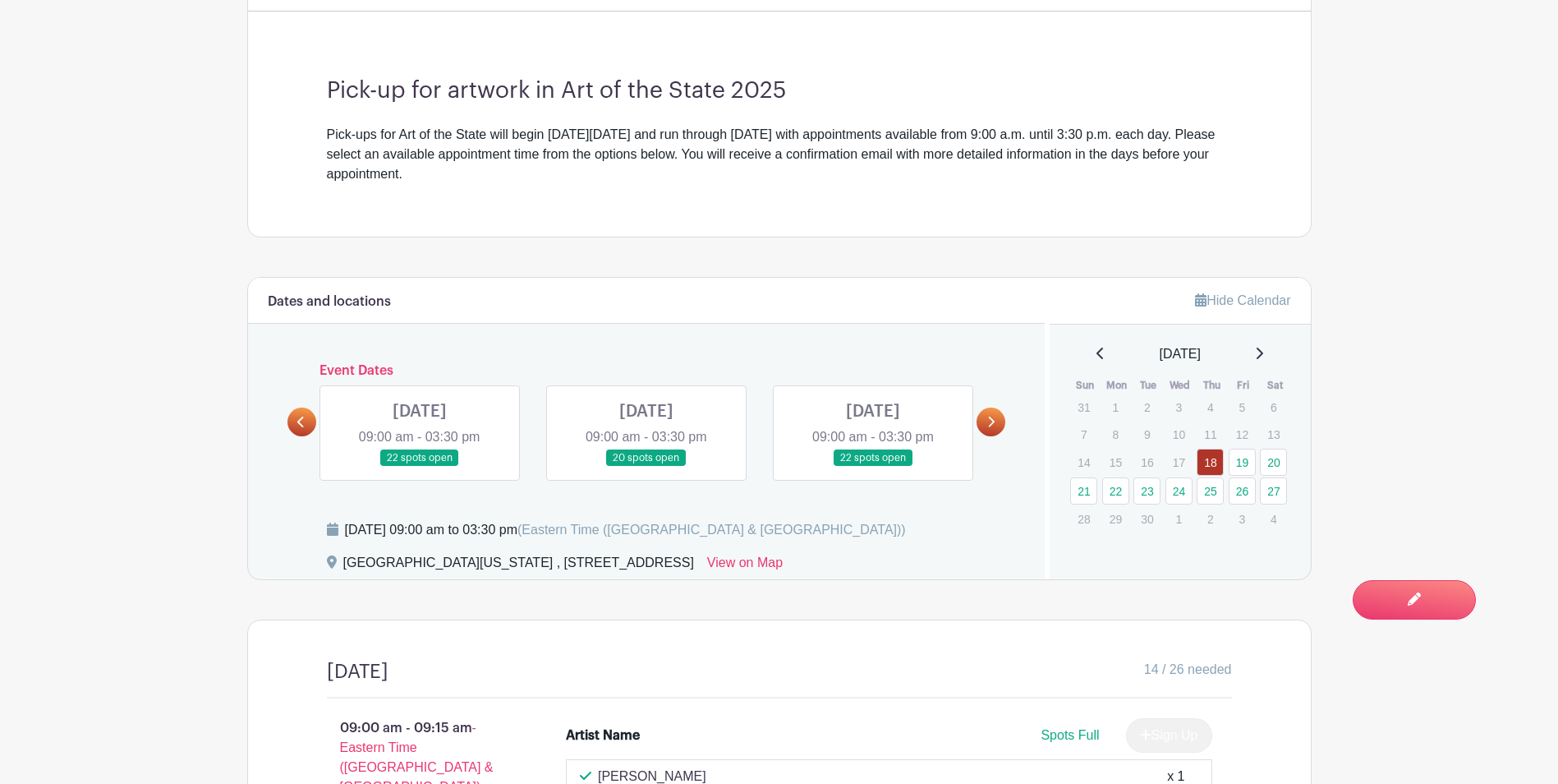
click at [873, 466] on link at bounding box center [873, 466] width 0 height 0
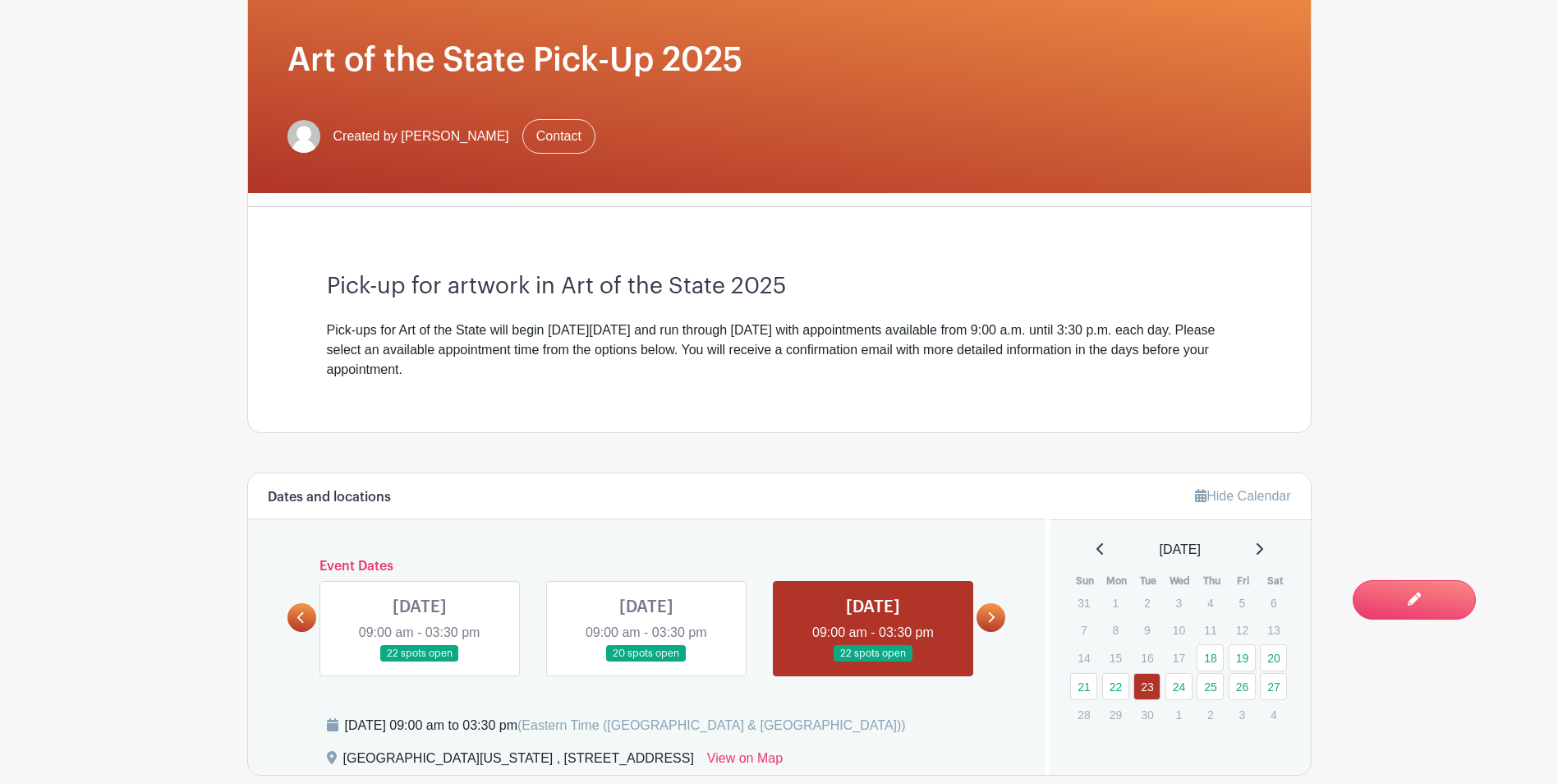
scroll to position [493, 0]
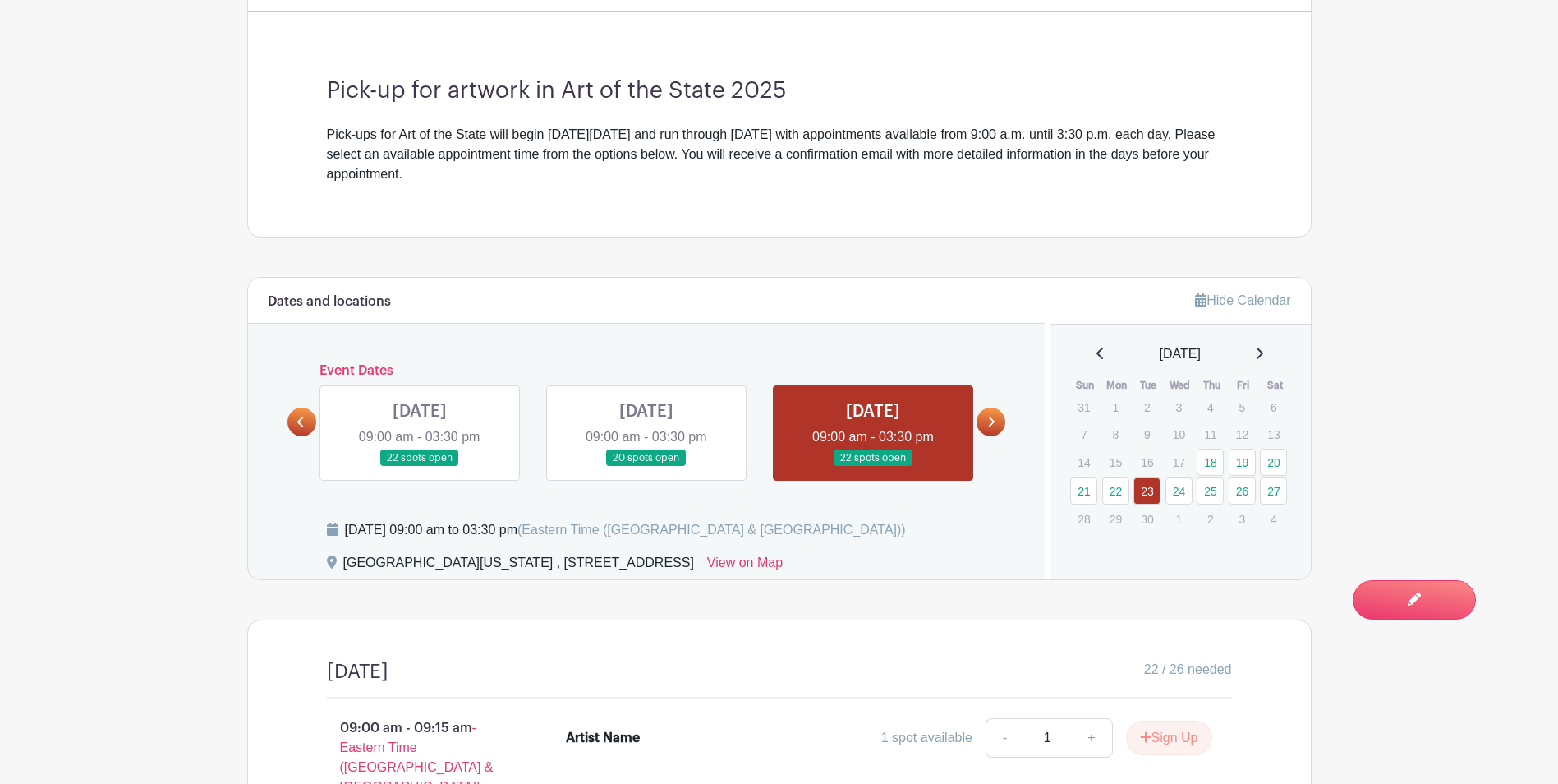
click at [308, 418] on link at bounding box center [301, 421] width 28 height 28
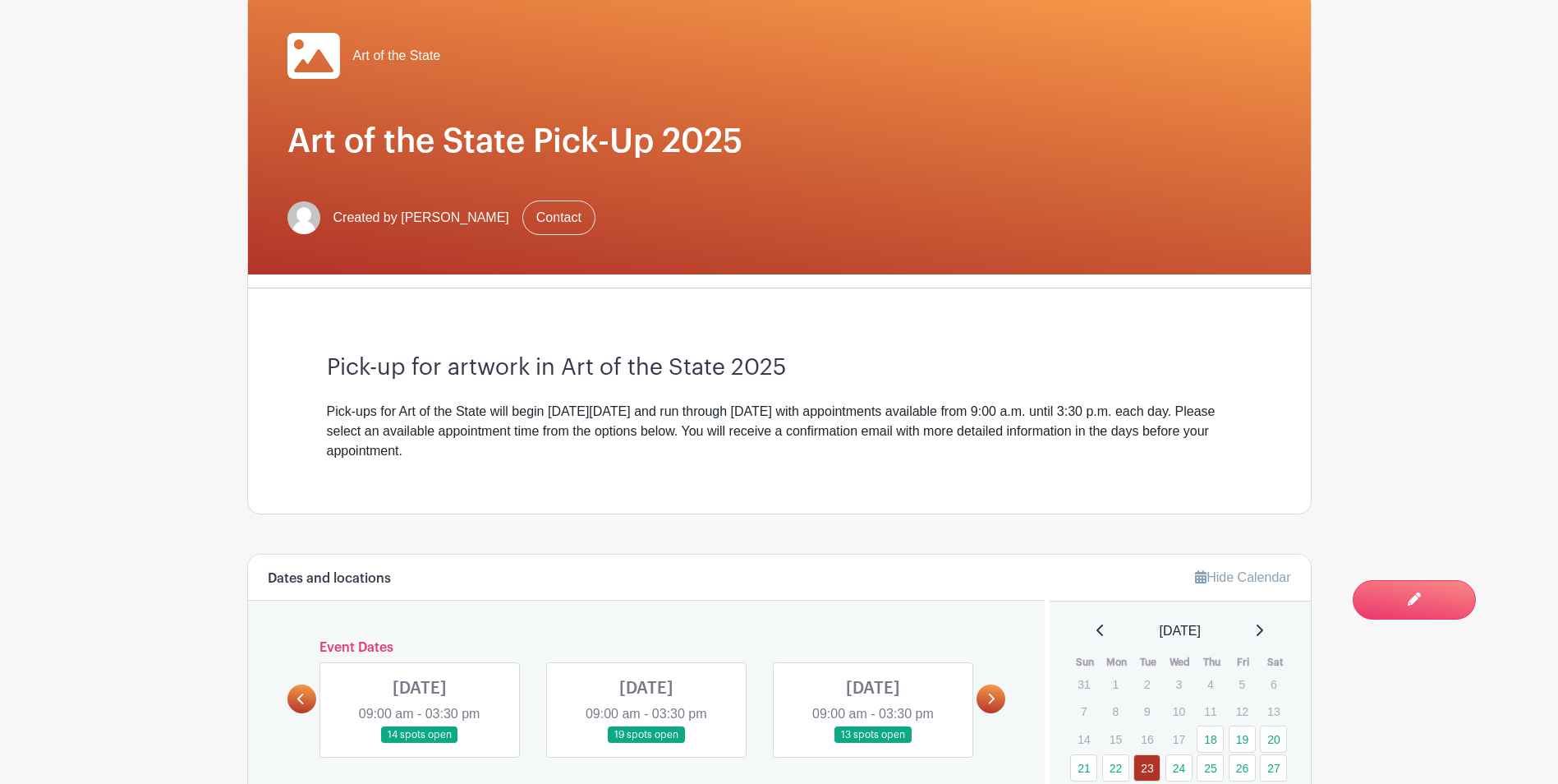
scroll to position [0, 0]
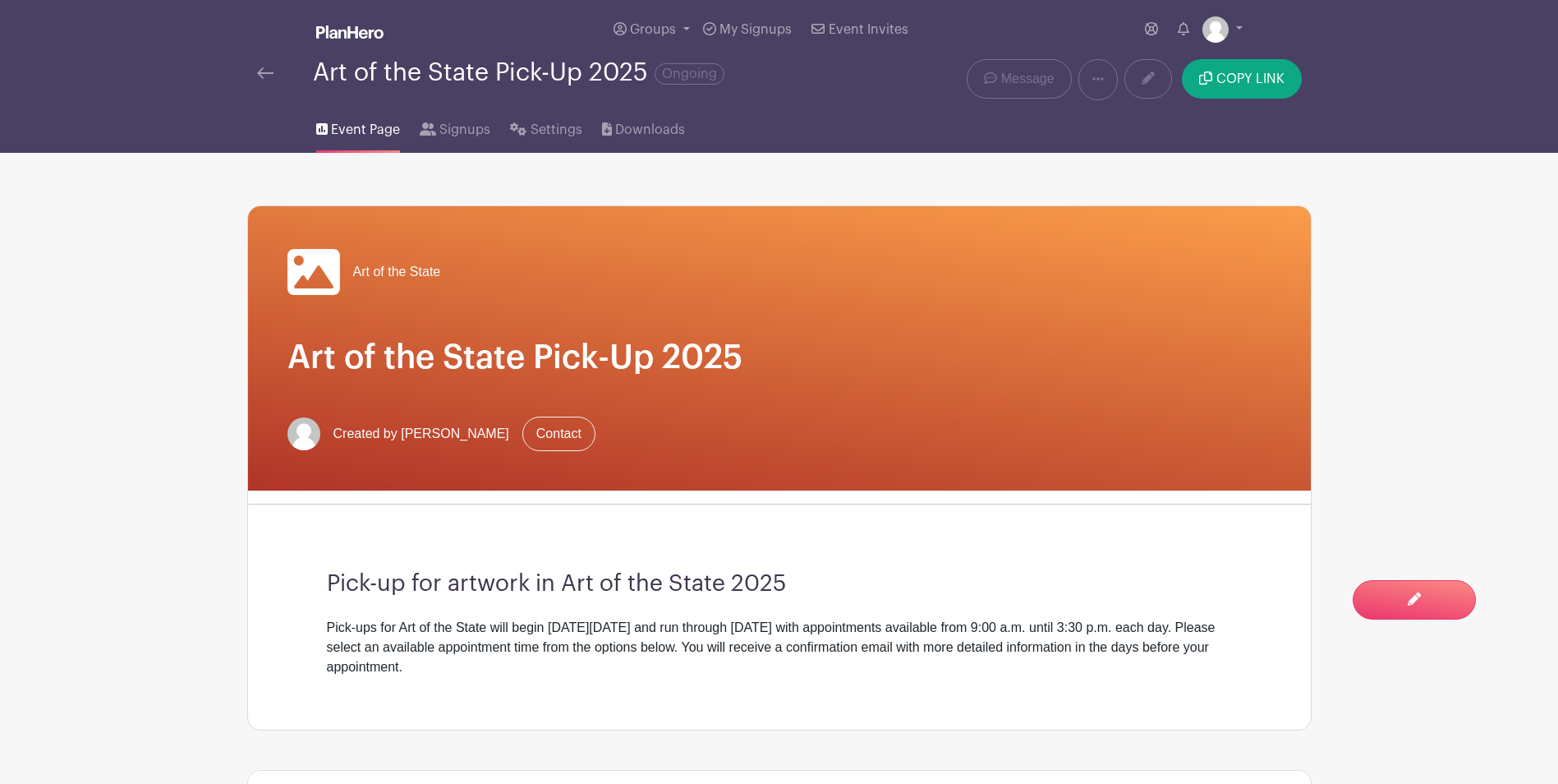
drag, startPoint x: 244, startPoint y: 78, endPoint x: 255, endPoint y: 79, distance: 11.0
click at [244, 78] on div "Art of the State Pick-Up 2025 Ongoing Delete Event Are you sure? This event has…" at bounding box center [779, 79] width 1084 height 41
click at [262, 78] on img at bounding box center [266, 73] width 16 height 12
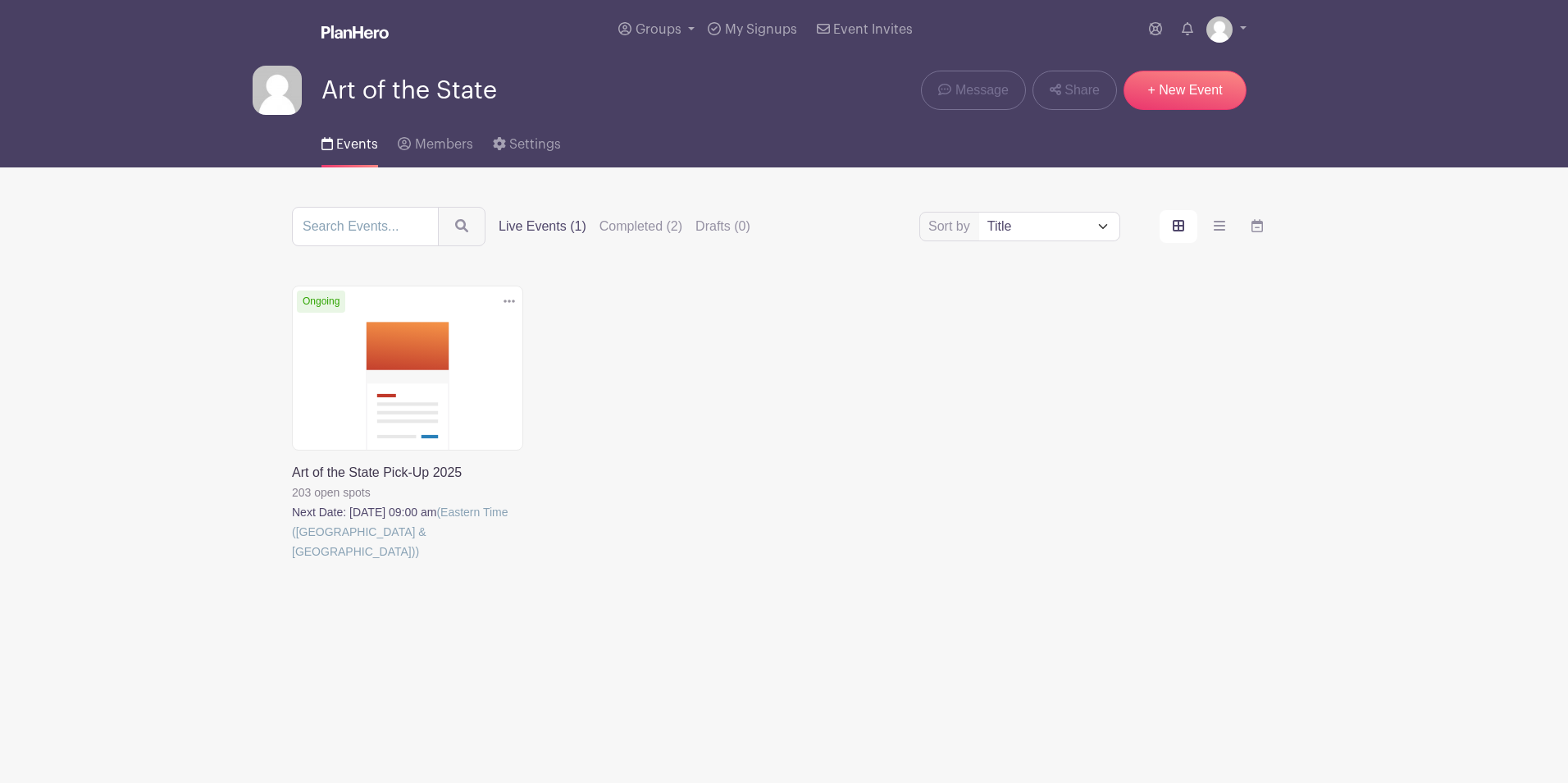
click at [292, 561] on link at bounding box center [292, 561] width 0 height 0
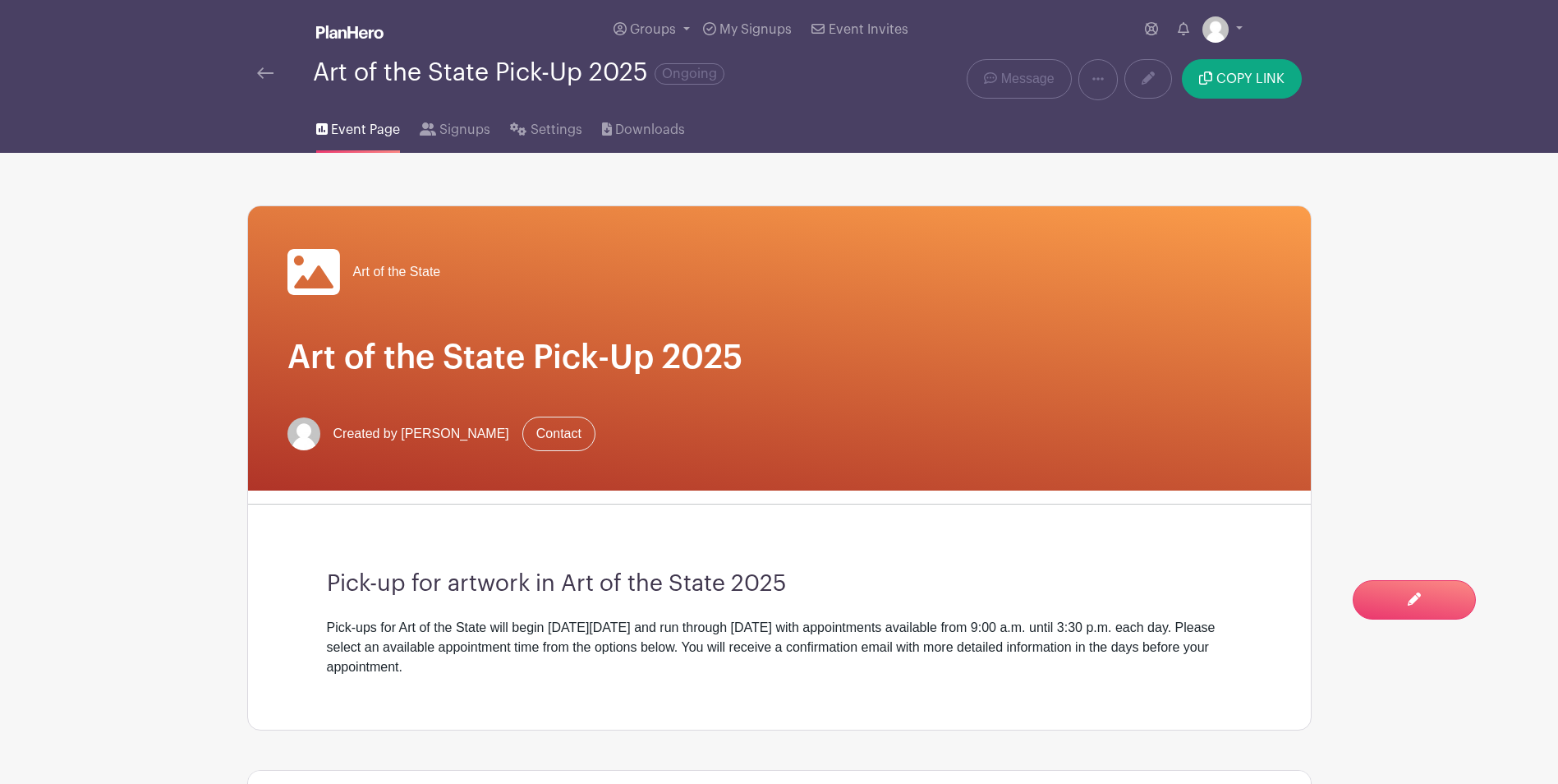
click at [261, 81] on link at bounding box center [266, 73] width 16 height 20
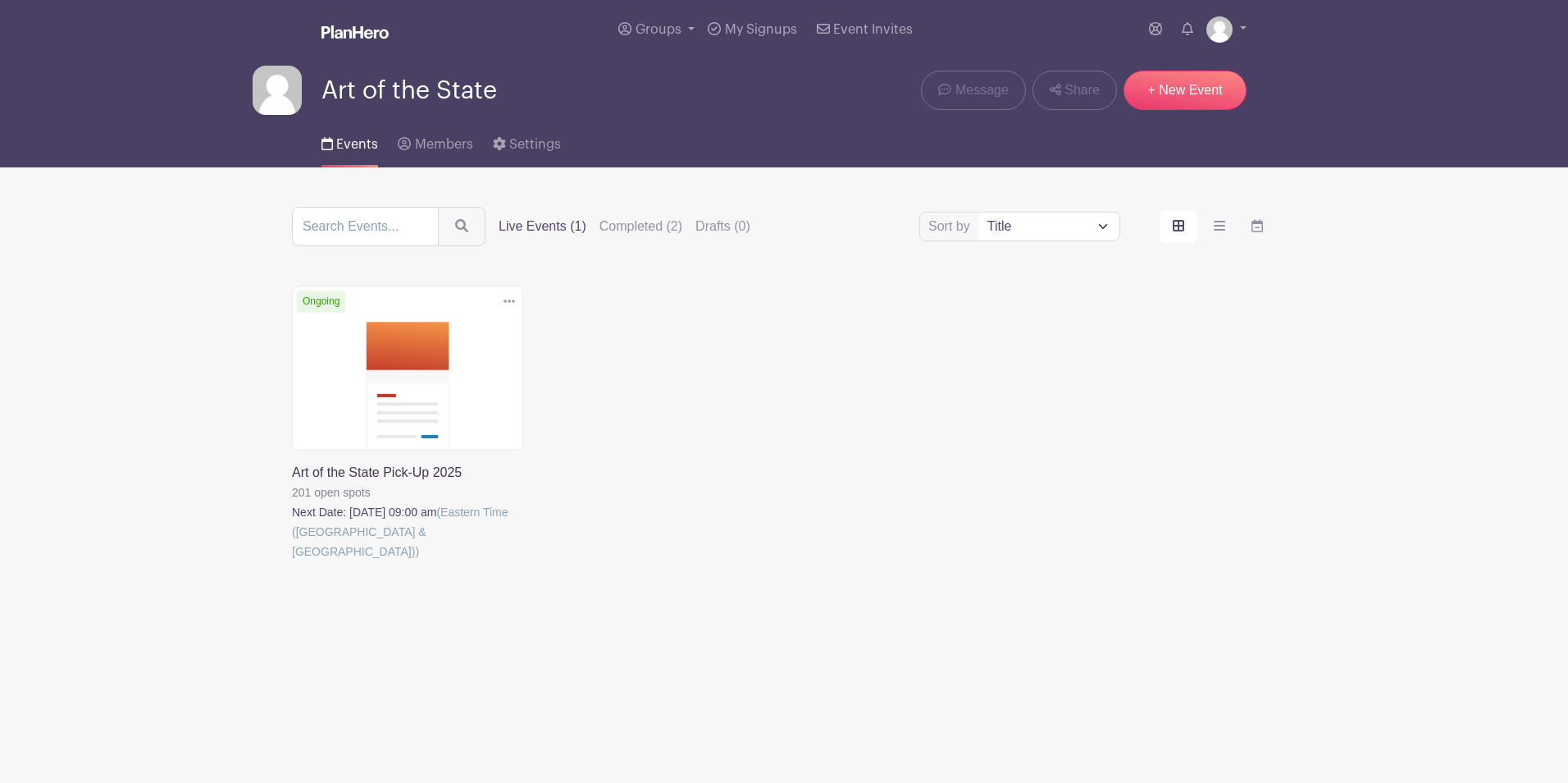
click at [292, 561] on link at bounding box center [292, 561] width 0 height 0
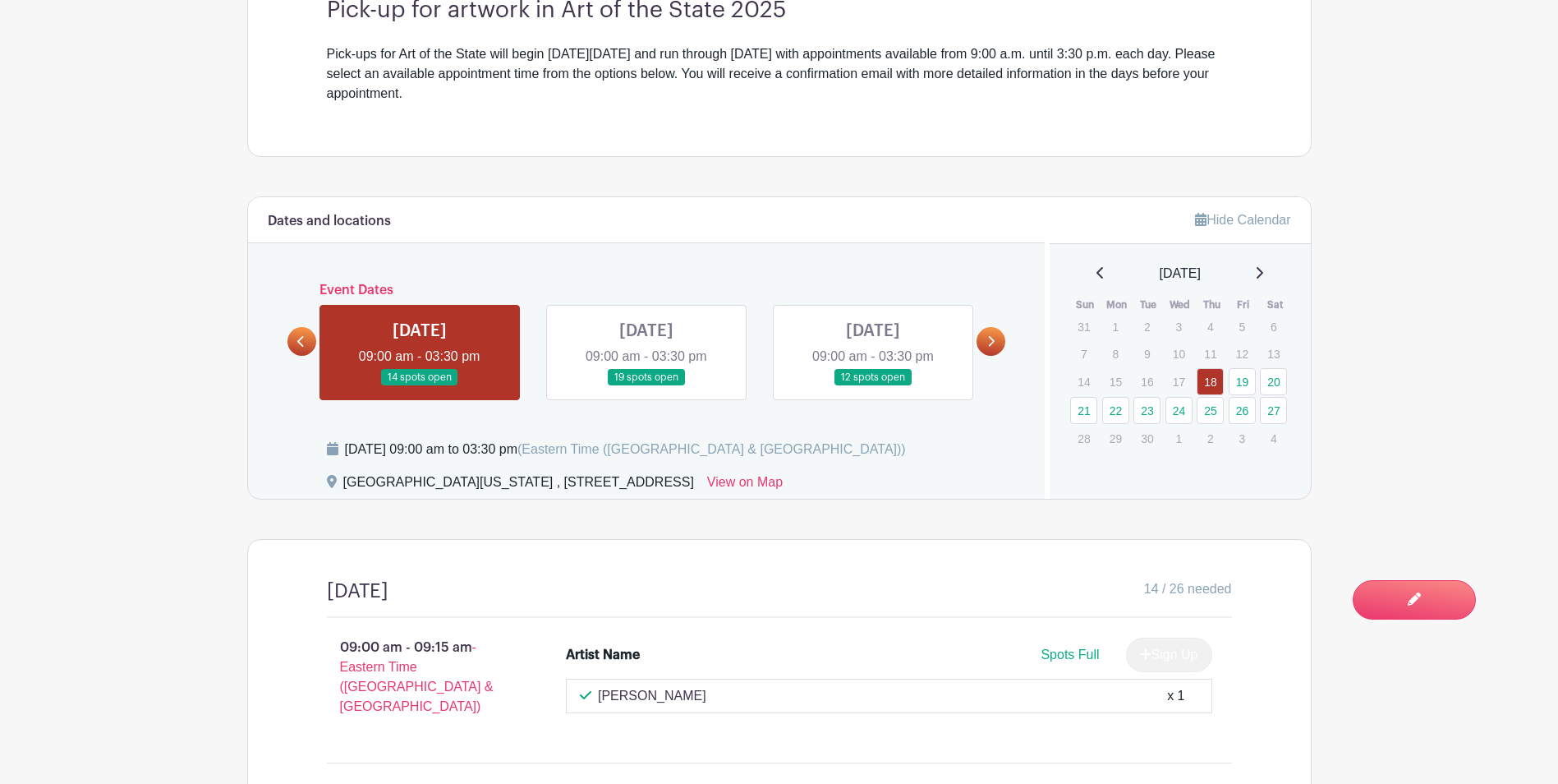
scroll to position [575, 0]
click at [873, 384] on link at bounding box center [873, 384] width 0 height 0
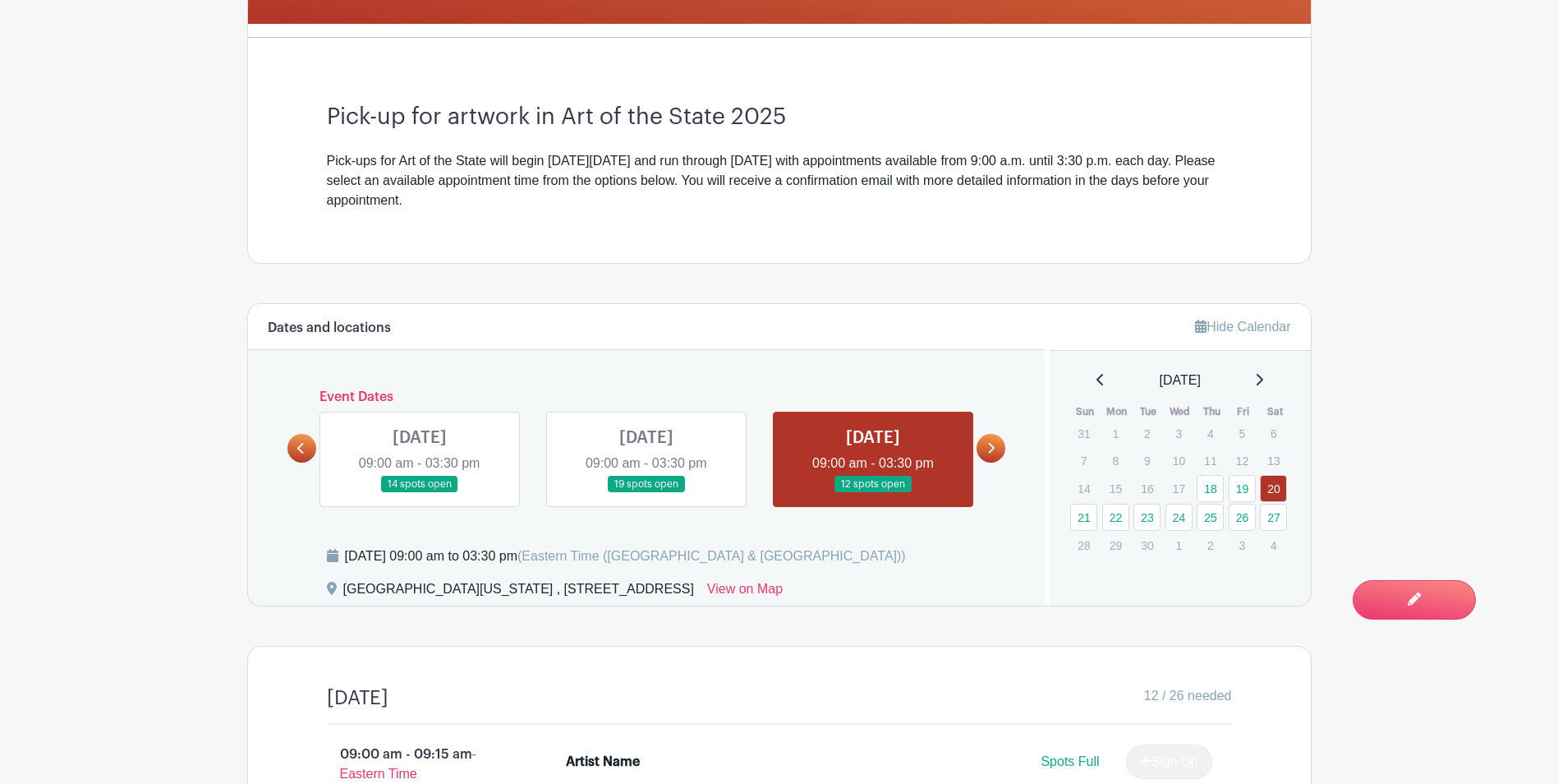
scroll to position [493, 0]
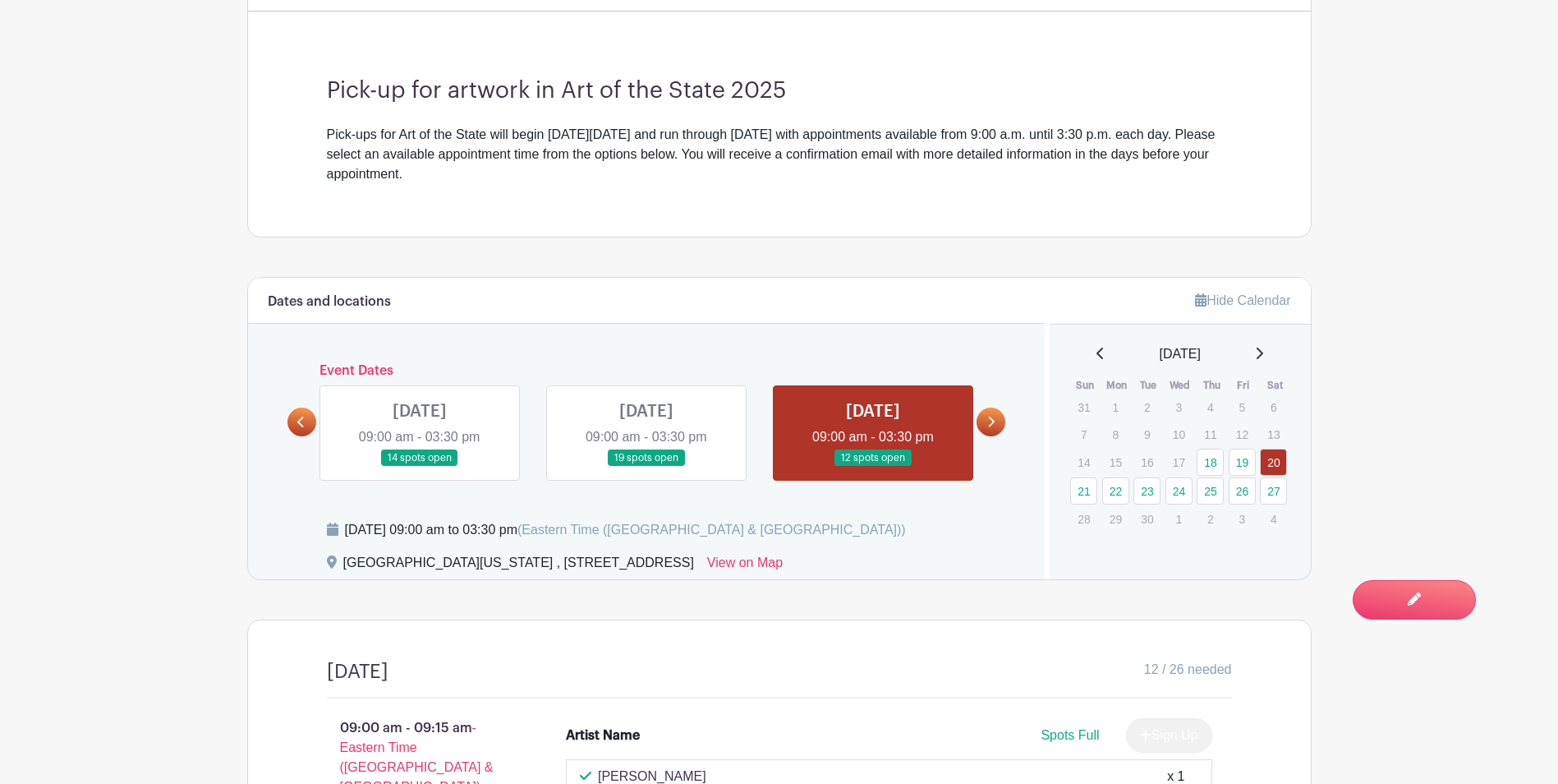
click at [989, 427] on icon at bounding box center [991, 421] width 7 height 12
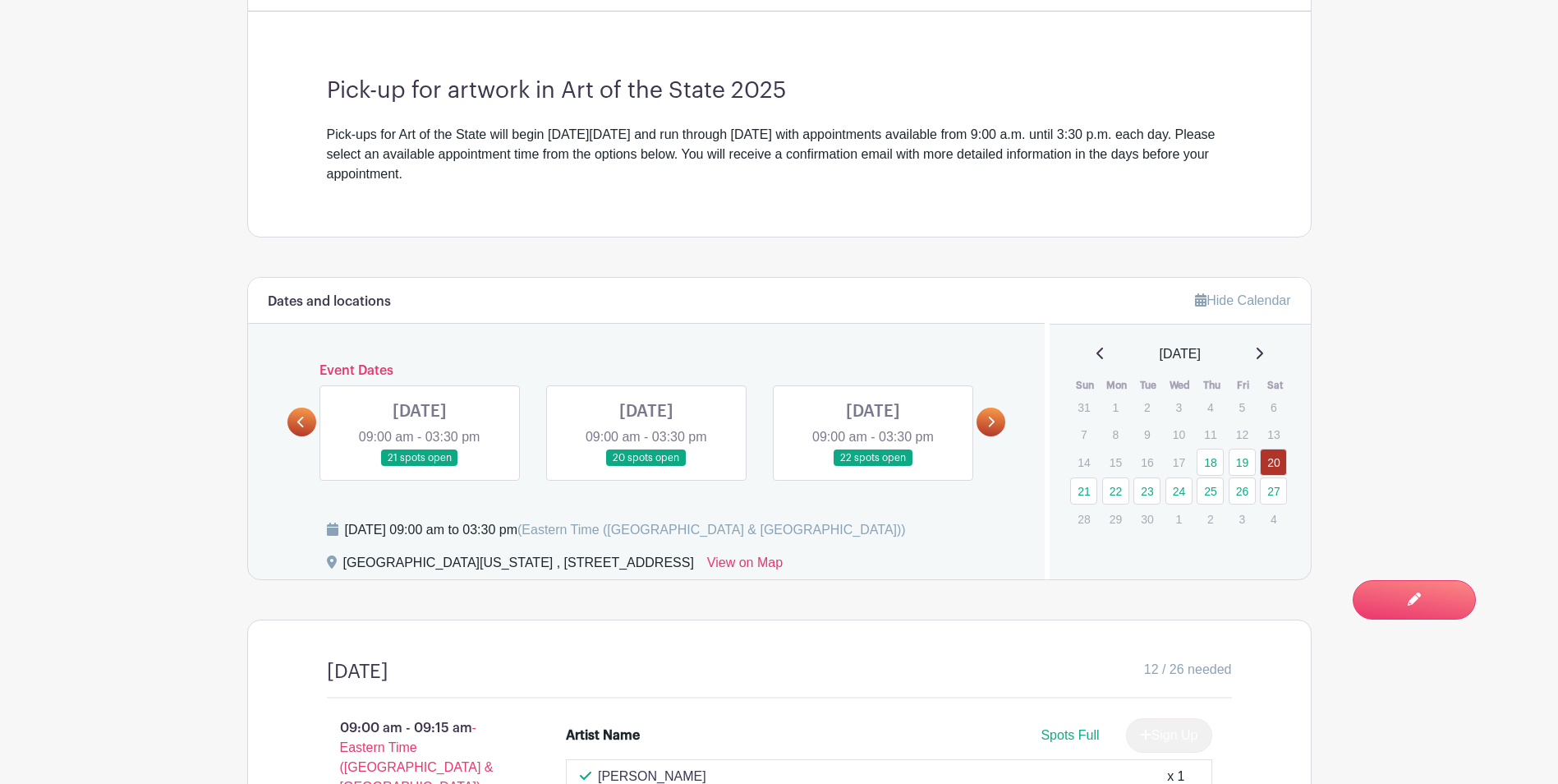
click at [420, 466] on link at bounding box center [420, 466] width 0 height 0
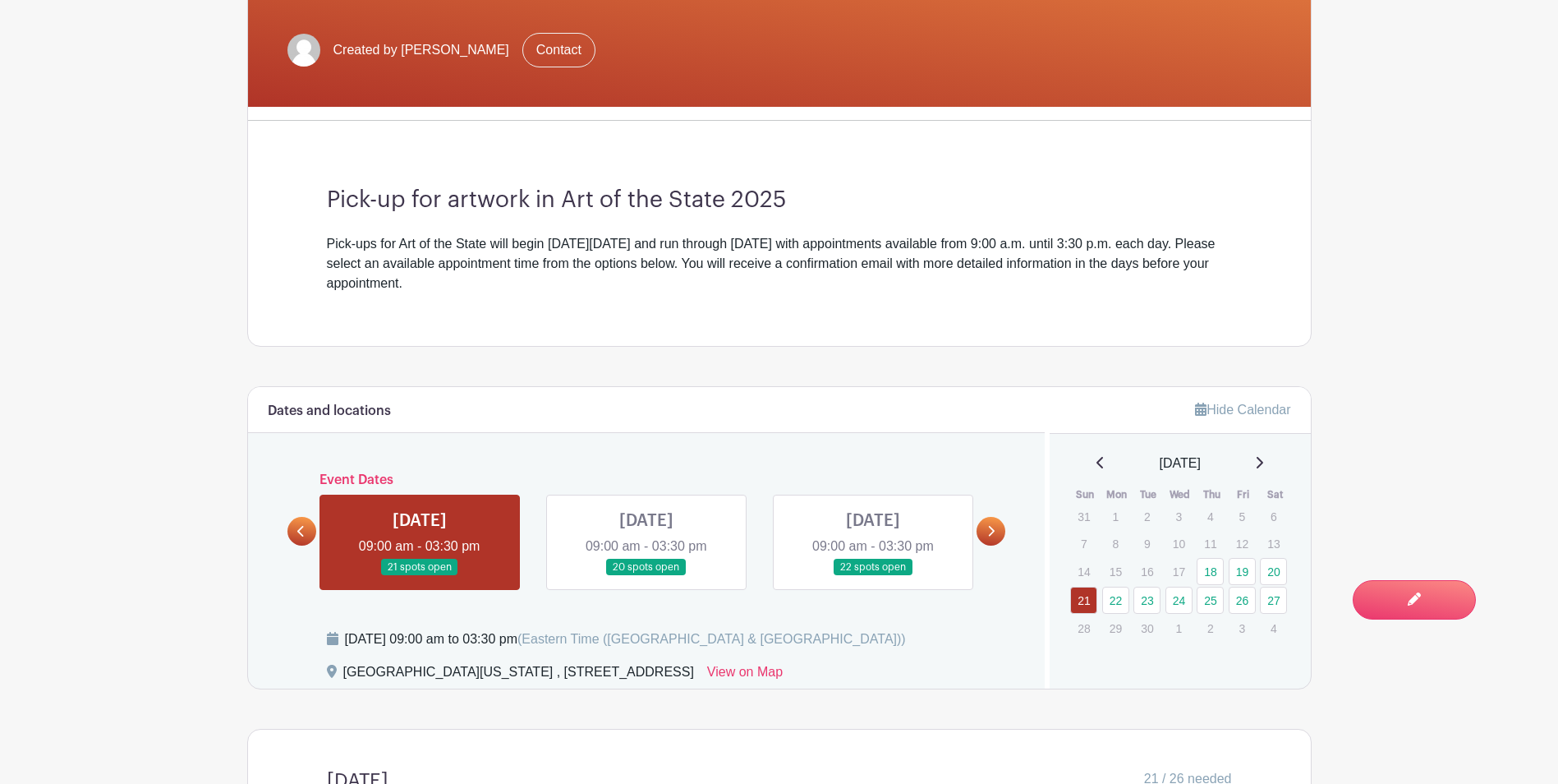
scroll to position [641, 0]
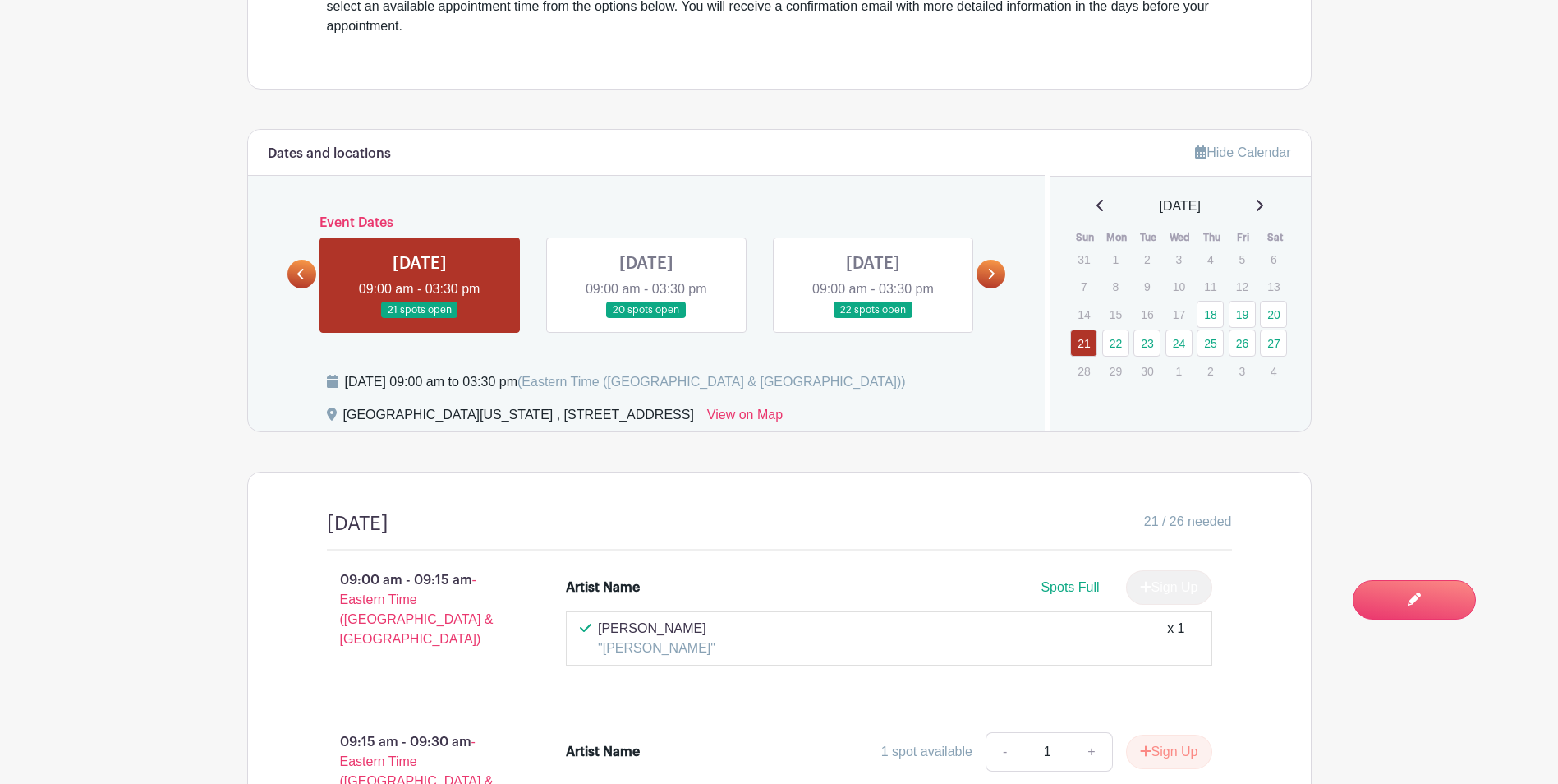
click at [646, 319] on link at bounding box center [646, 319] width 0 height 0
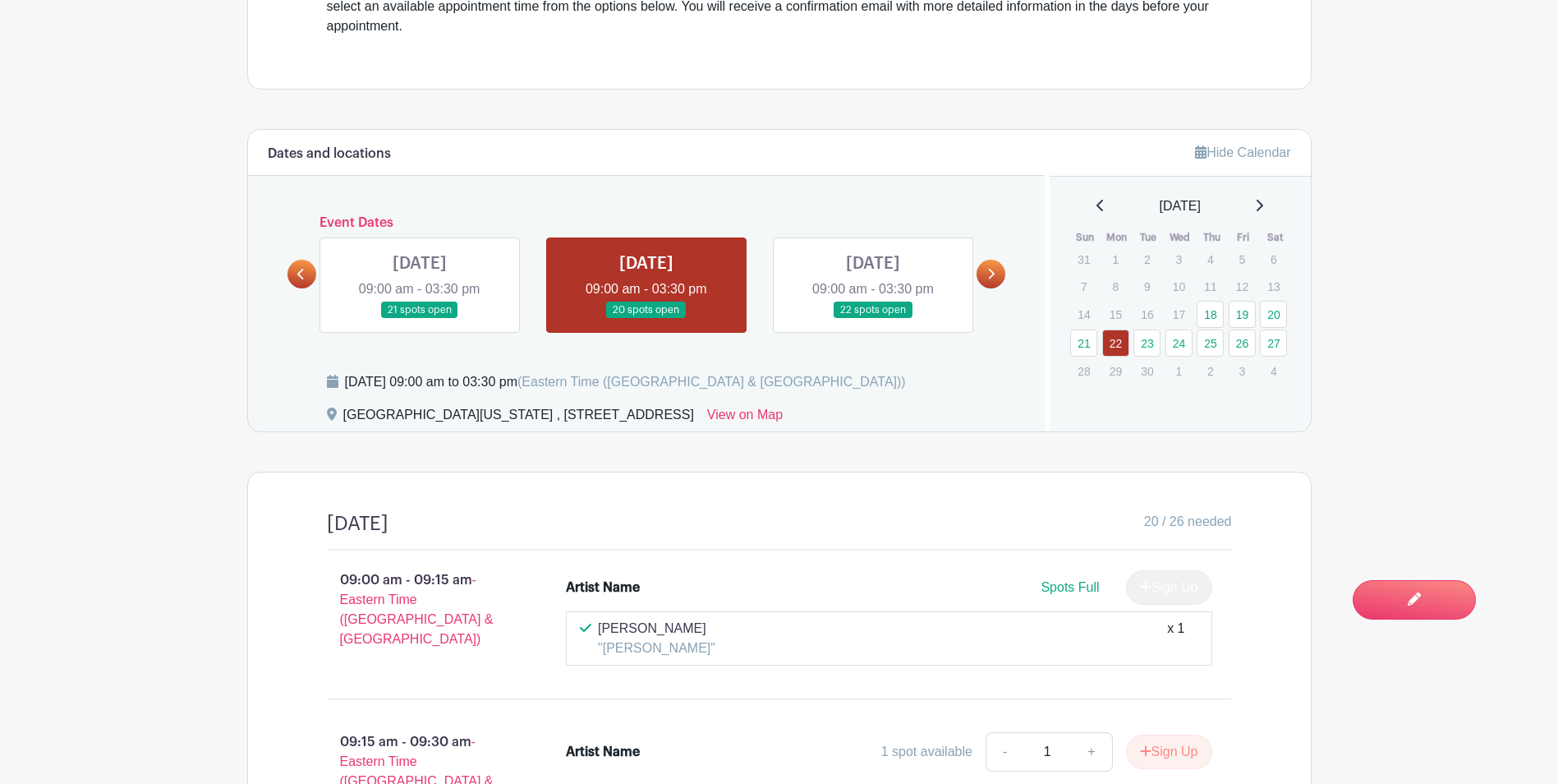
click at [988, 282] on link at bounding box center [990, 273] width 28 height 28
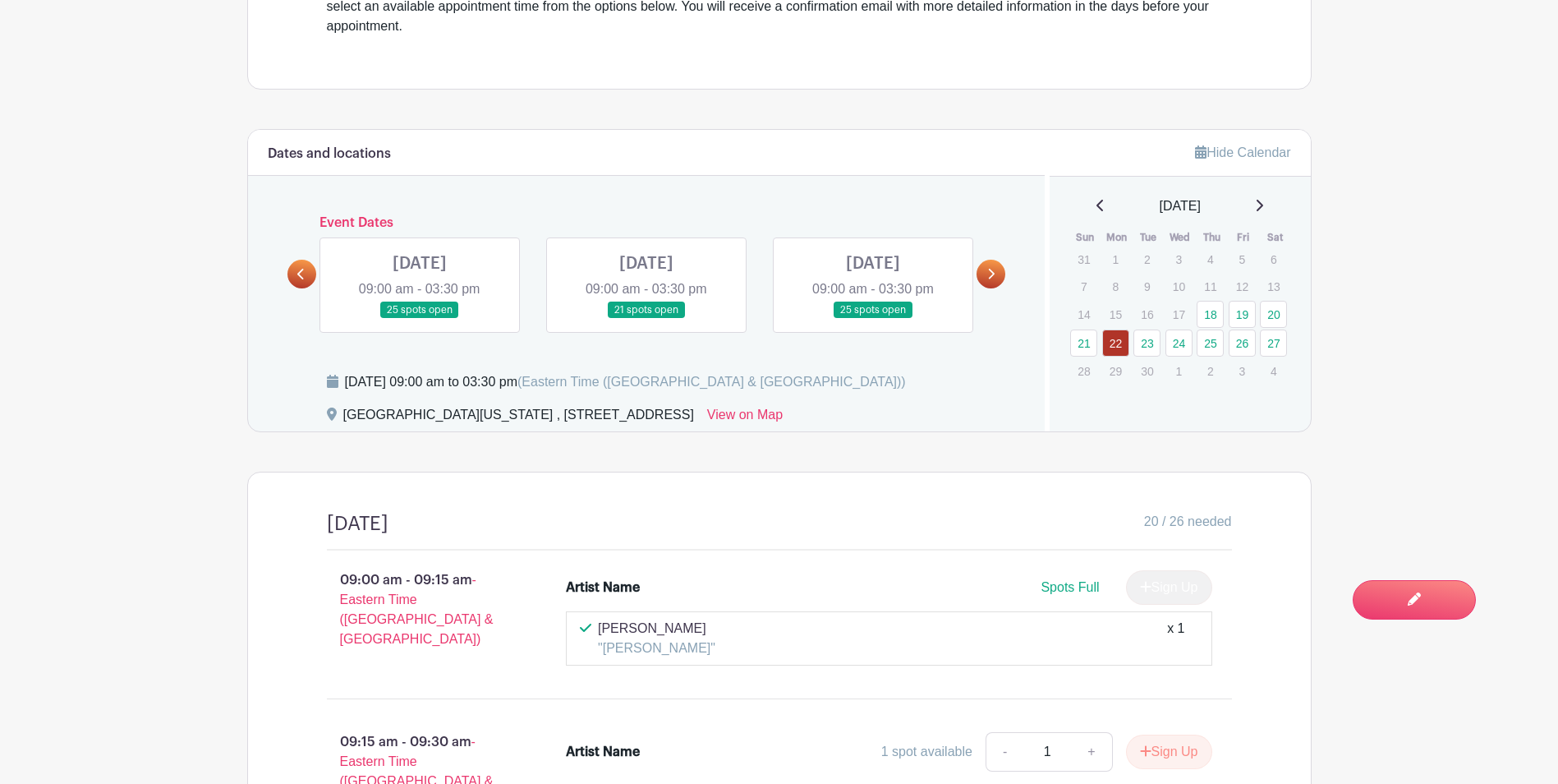
click at [299, 274] on icon at bounding box center [301, 273] width 7 height 12
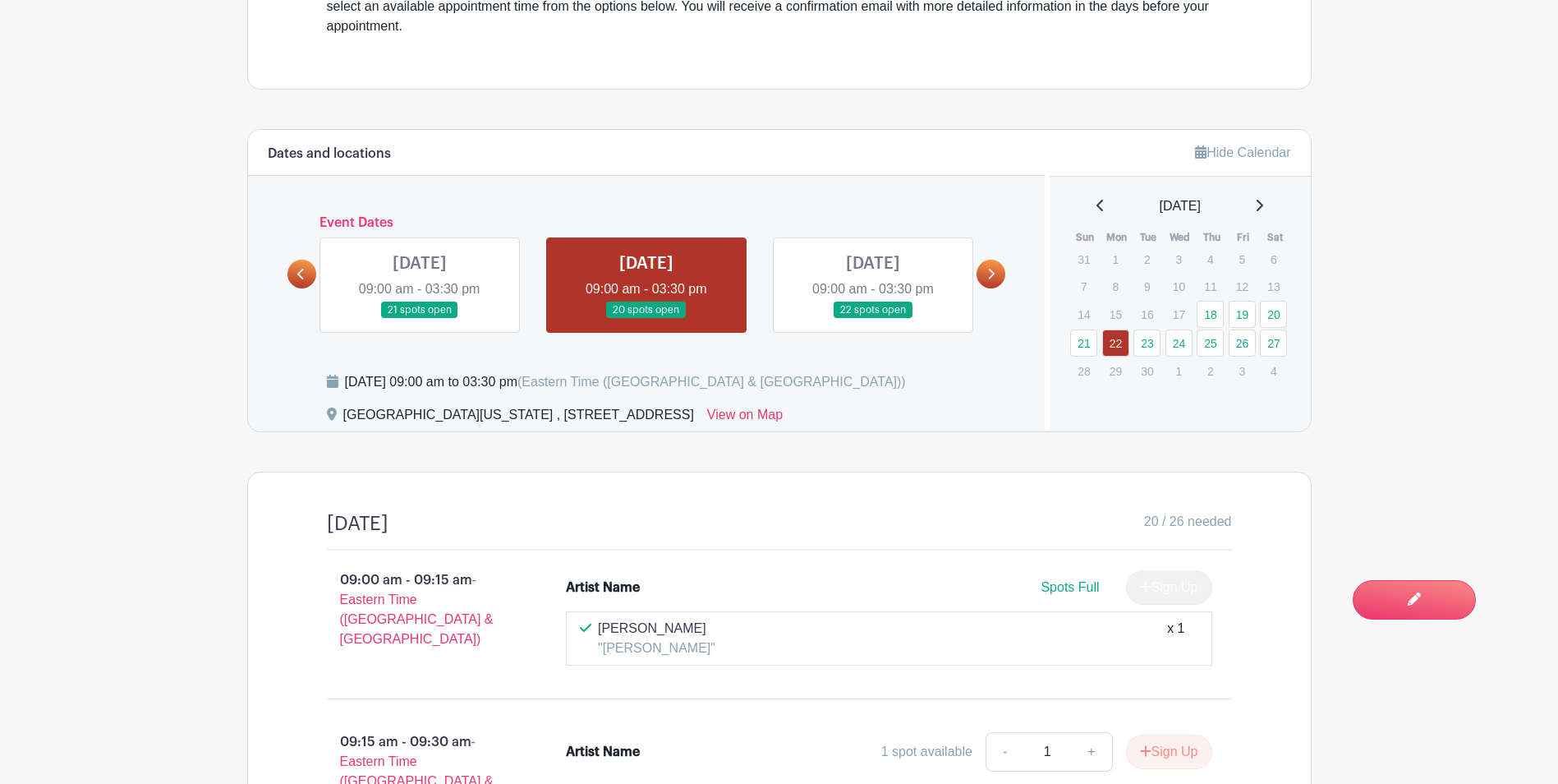
click at [997, 275] on link at bounding box center [990, 273] width 28 height 28
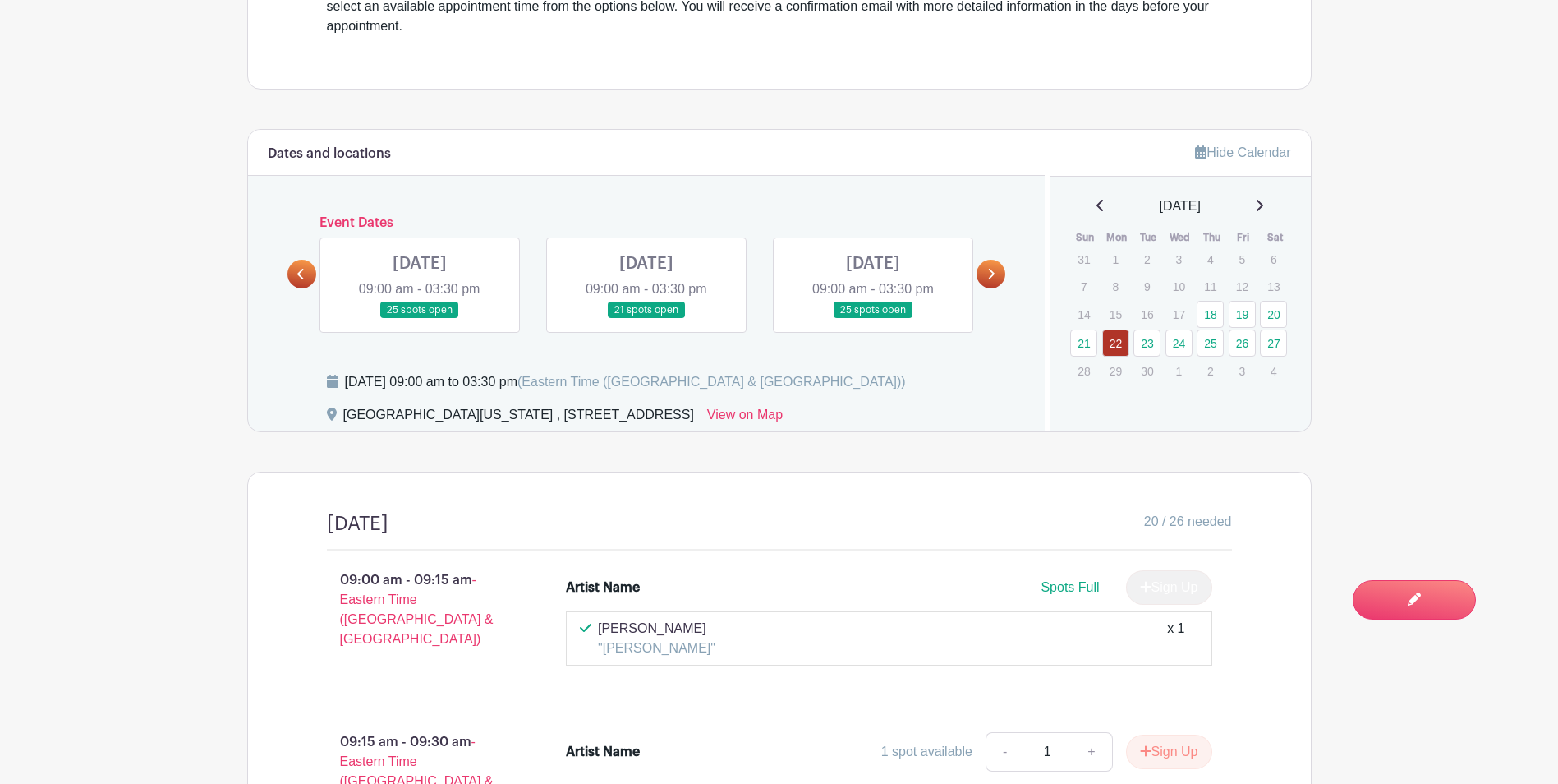
click at [988, 276] on icon at bounding box center [991, 273] width 7 height 12
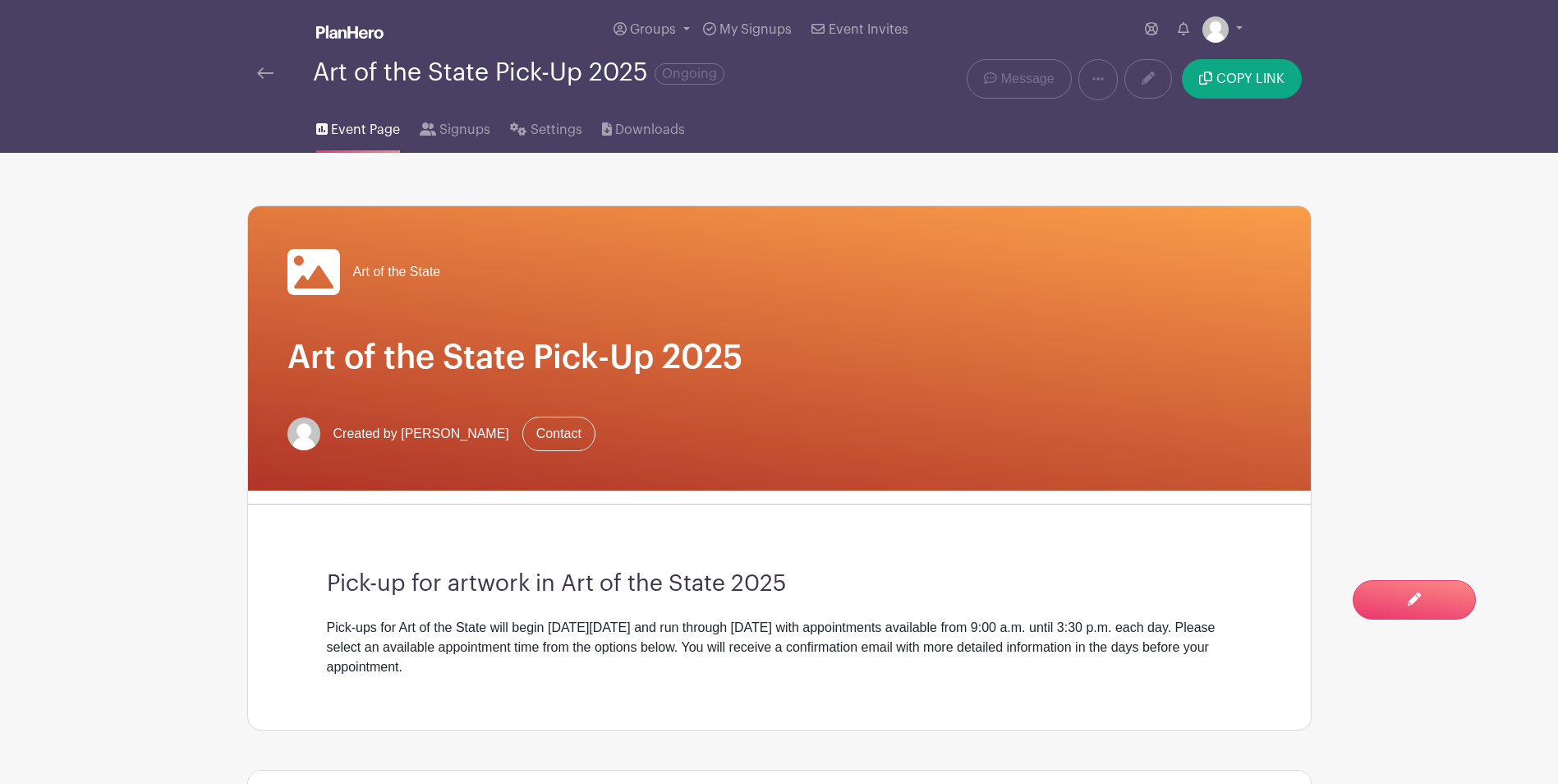
click at [265, 70] on img at bounding box center [266, 73] width 16 height 12
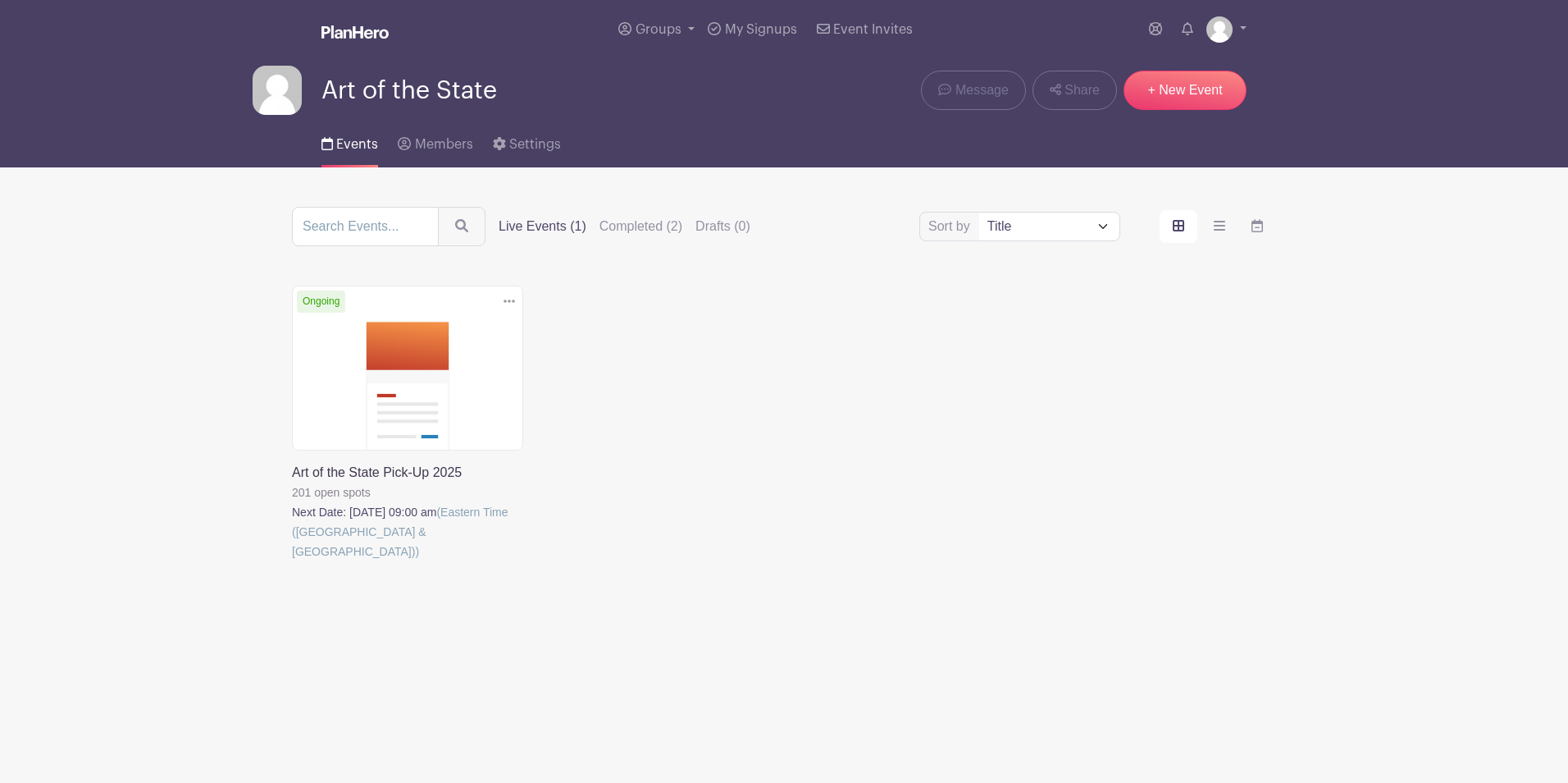
click at [292, 561] on link at bounding box center [292, 561] width 0 height 0
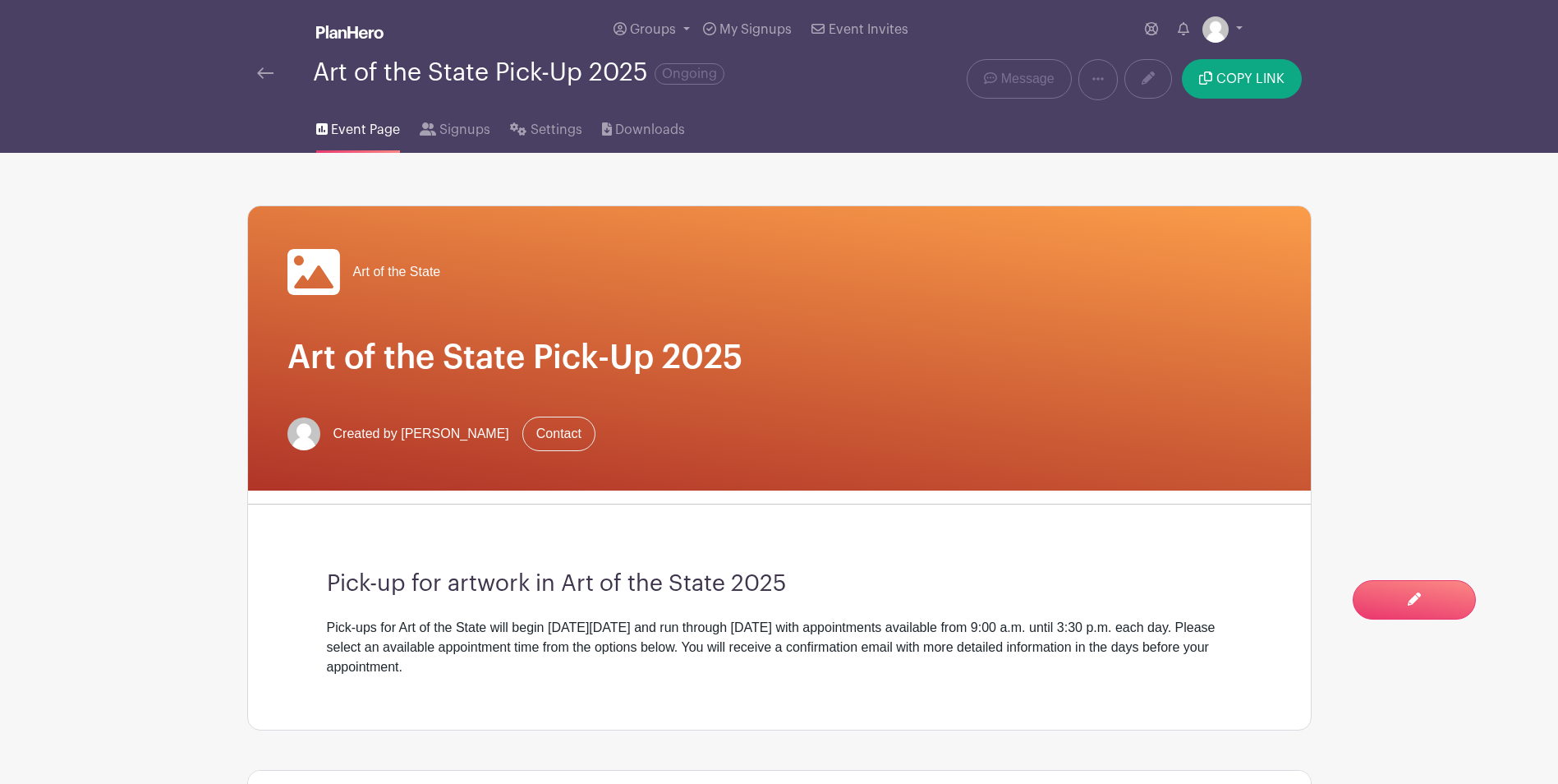
click at [251, 72] on div "Art of the State Pick-Up 2025 Ongoing" at bounding box center [558, 79] width 621 height 41
click at [266, 72] on img at bounding box center [266, 73] width 16 height 12
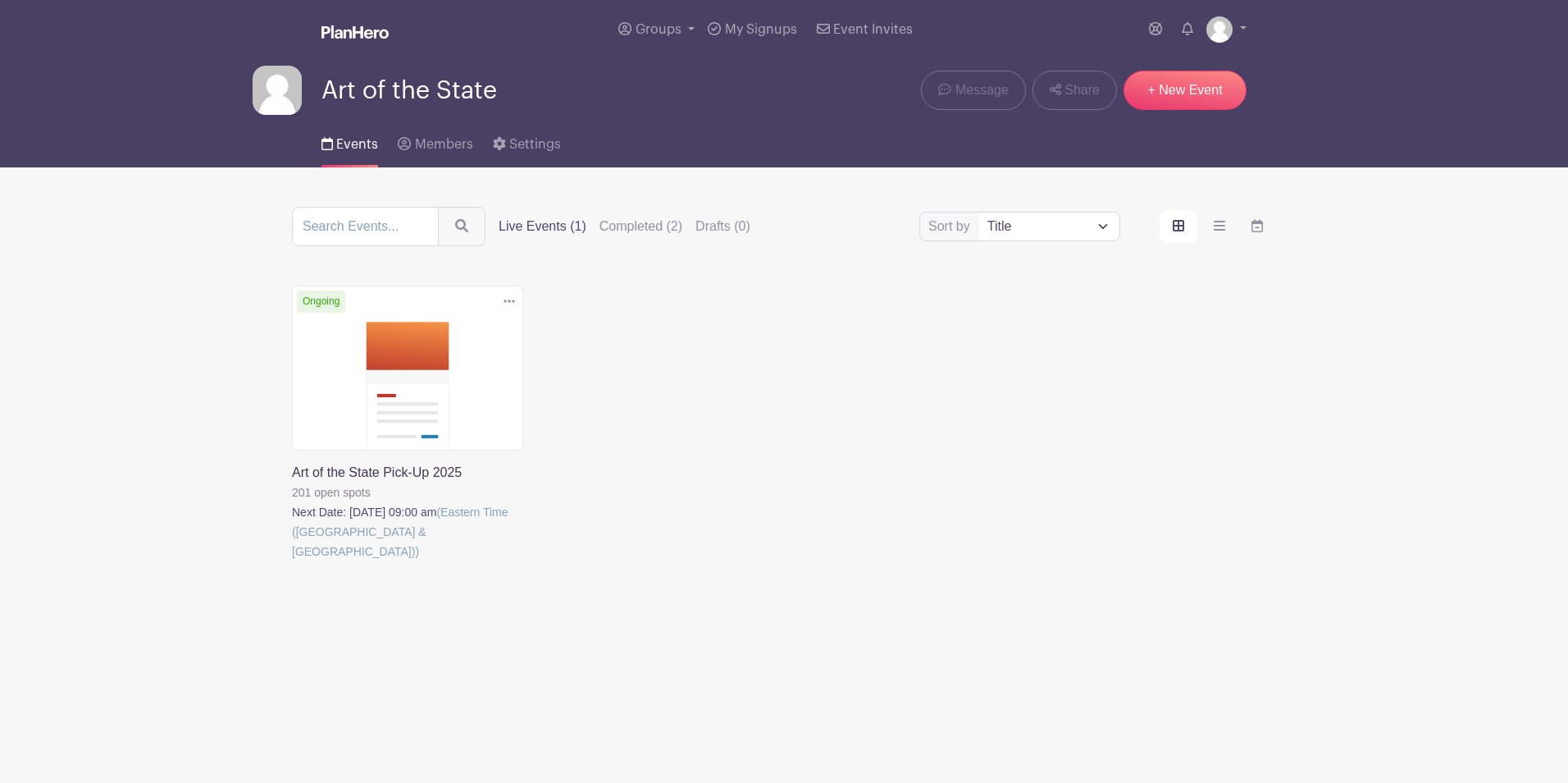
click at [292, 561] on link at bounding box center [292, 561] width 0 height 0
